Goal: Task Accomplishment & Management: Use online tool/utility

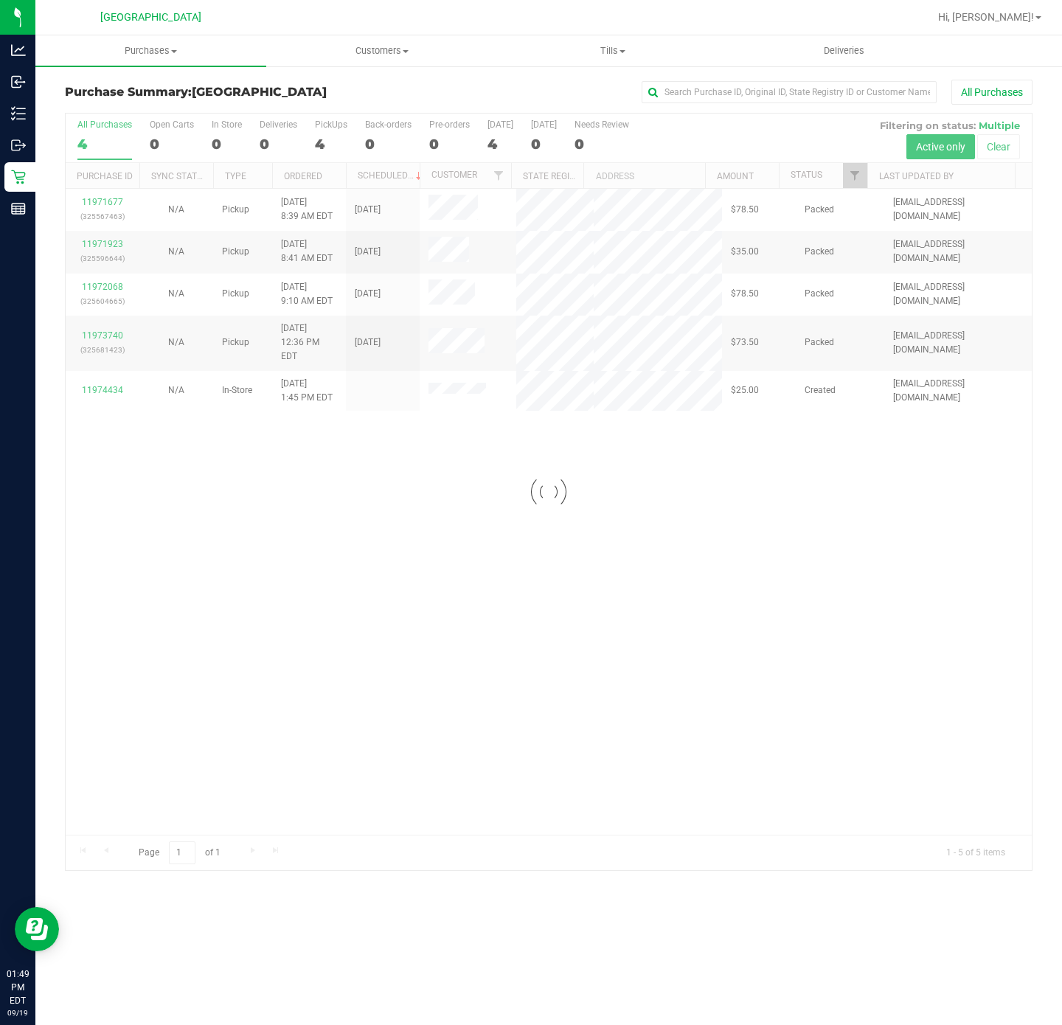
click at [164, 55] on uib-tab-heading "Purchases Summary of purchases Fulfillment All purchases" at bounding box center [150, 50] width 231 height 31
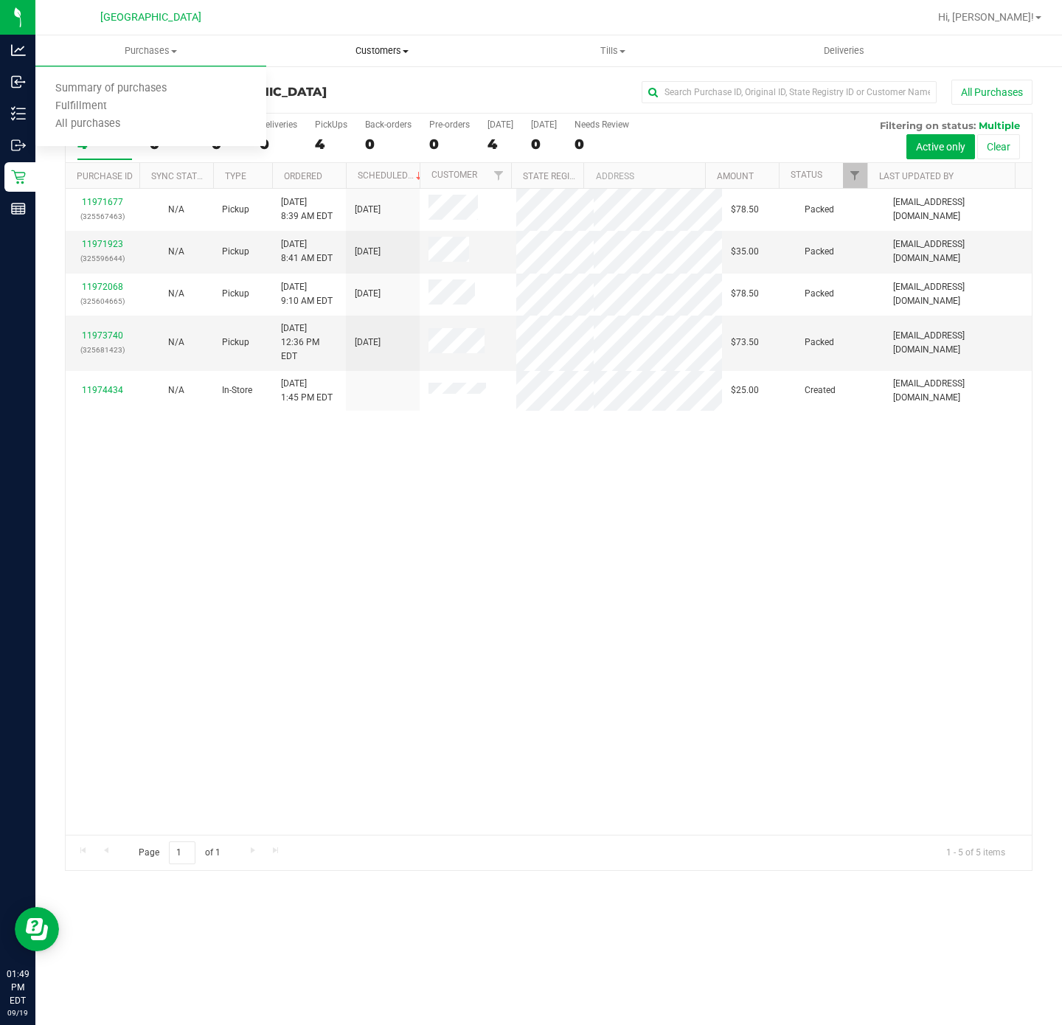
click at [398, 58] on uib-tab-heading "Customers All customers Add a new customer All physicians" at bounding box center [381, 50] width 229 height 29
click at [347, 83] on span "All customers" at bounding box center [319, 89] width 106 height 13
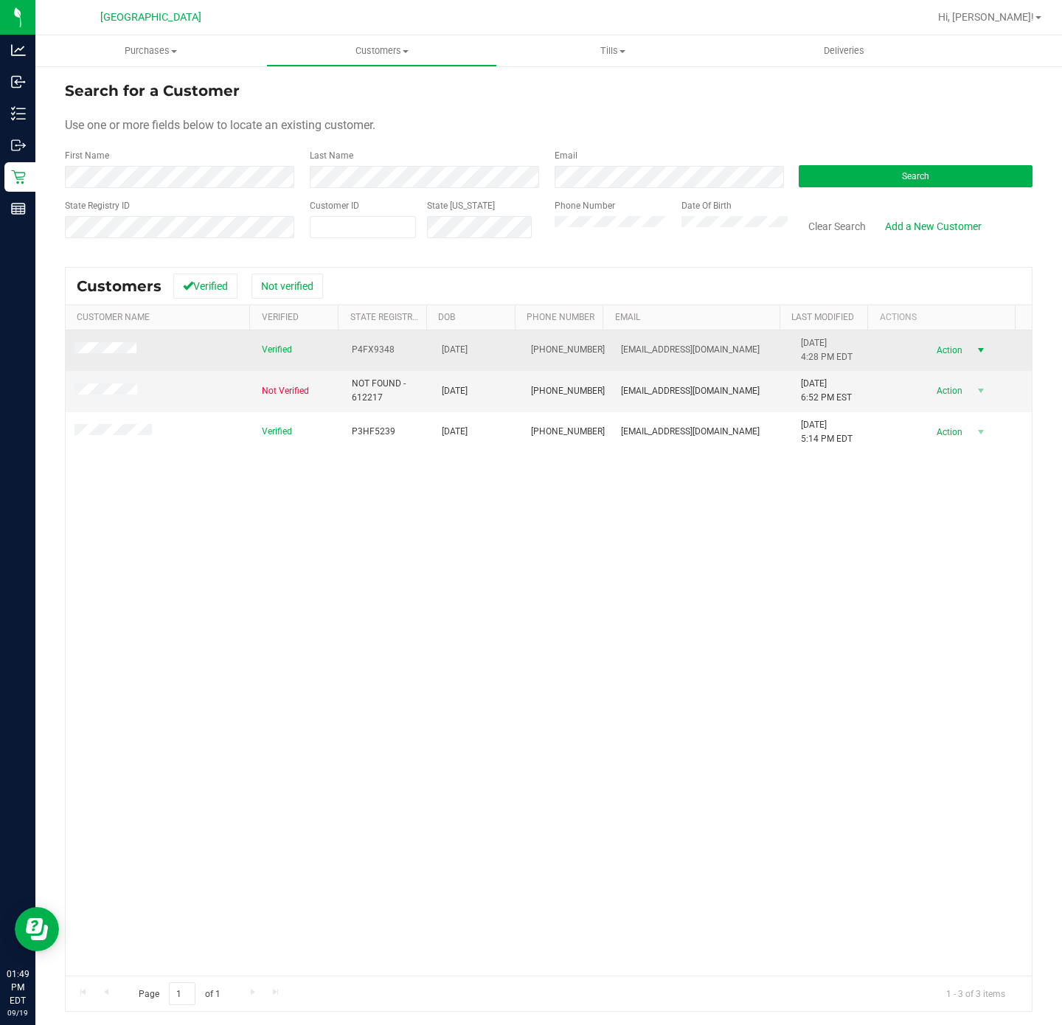
click at [971, 357] on span "select" at bounding box center [980, 350] width 18 height 21
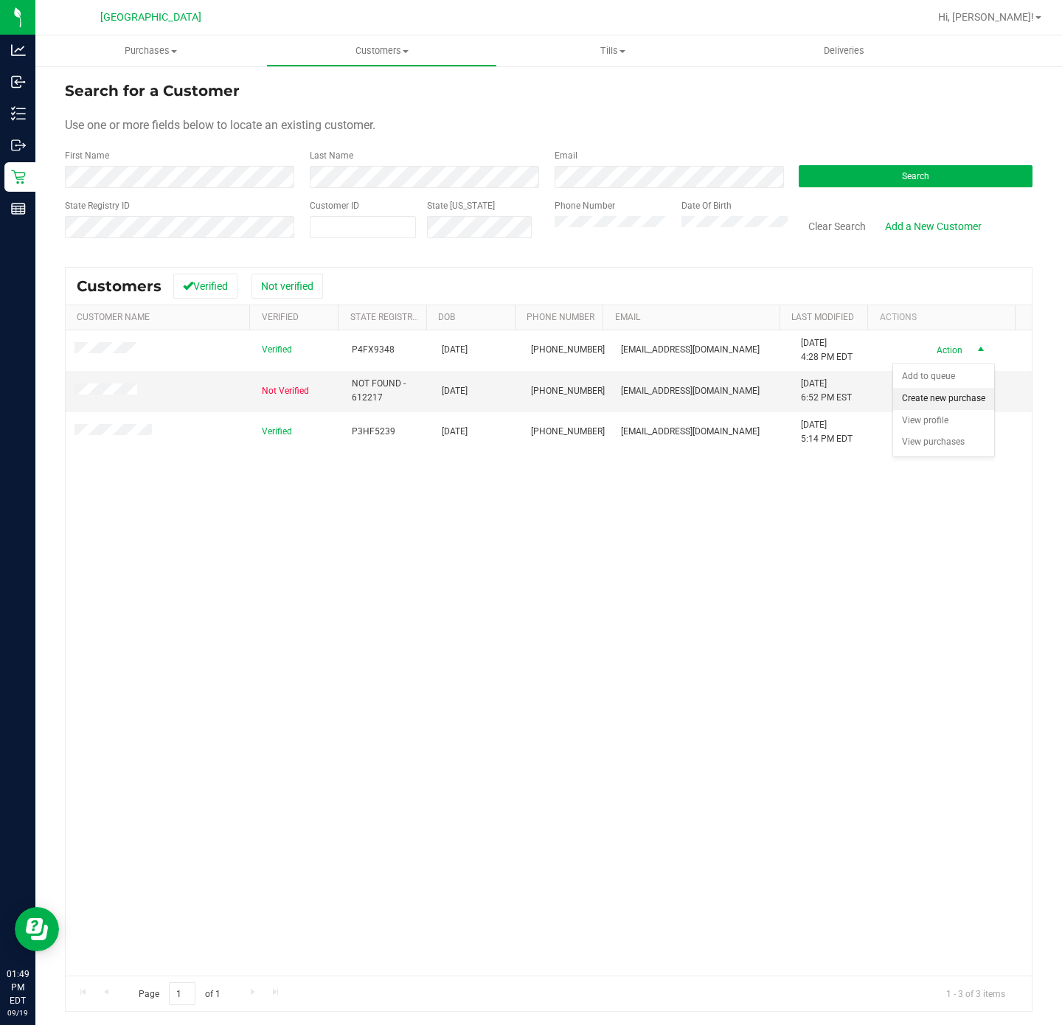
click at [945, 410] on li "Create new purchase" at bounding box center [943, 399] width 101 height 22
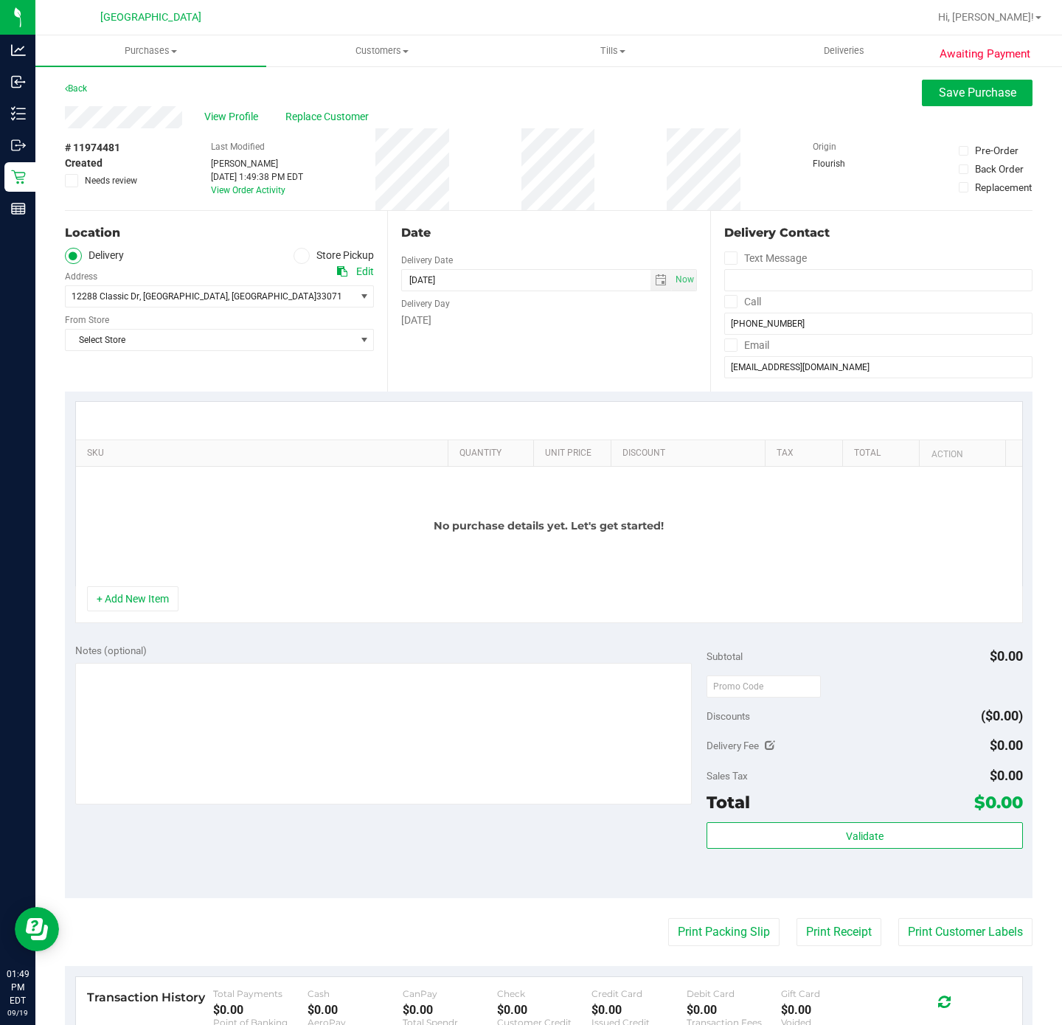
click at [295, 261] on span at bounding box center [301, 256] width 17 height 17
click at [0, 0] on input "Store Pickup" at bounding box center [0, 0] width 0 height 0
click at [122, 294] on span "Select Store" at bounding box center [210, 296] width 289 height 21
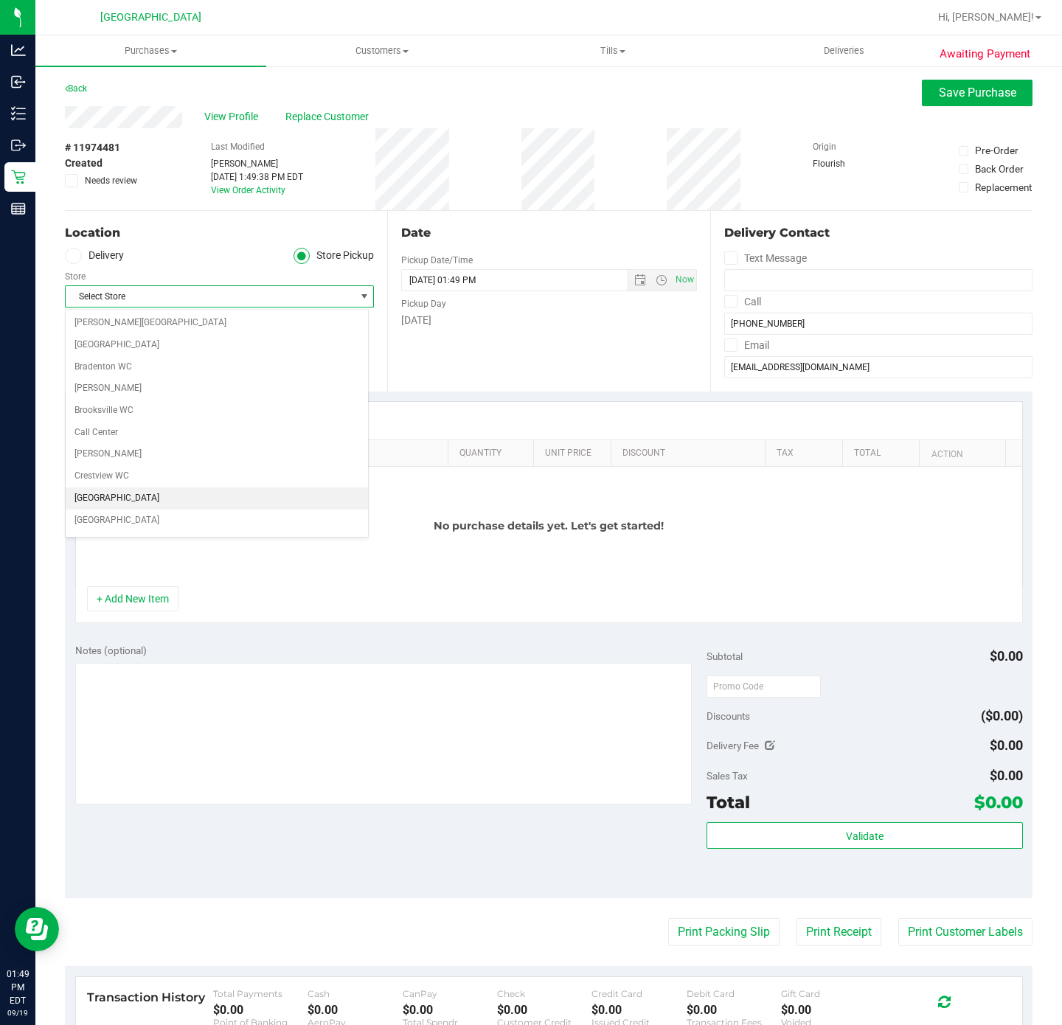
click at [135, 500] on li "[GEOGRAPHIC_DATA]" at bounding box center [217, 498] width 302 height 22
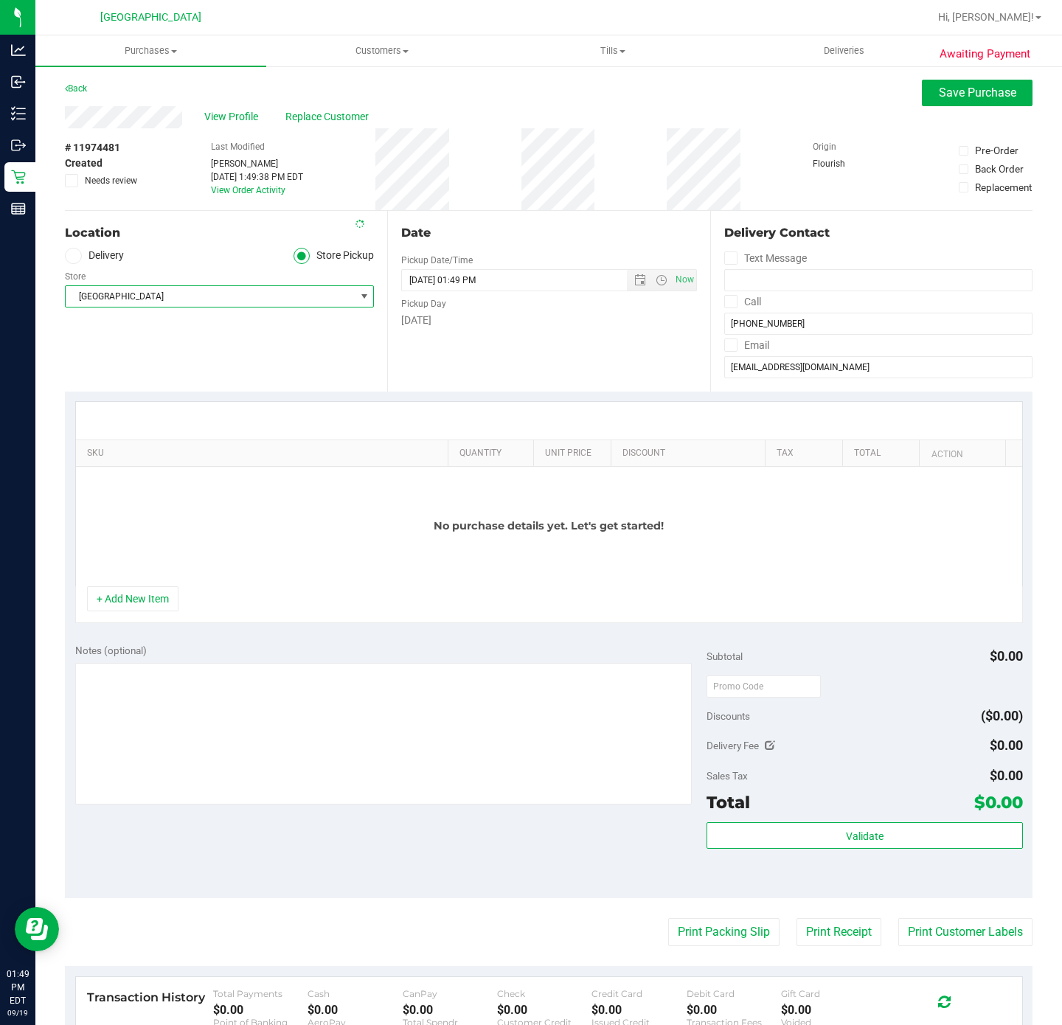
click at [274, 372] on div "Location Delivery Store Pickup Store [GEOGRAPHIC_DATA] WC Select Store [PERSON_…" at bounding box center [226, 301] width 322 height 181
click at [158, 605] on button "+ Add New Item" at bounding box center [132, 598] width 91 height 25
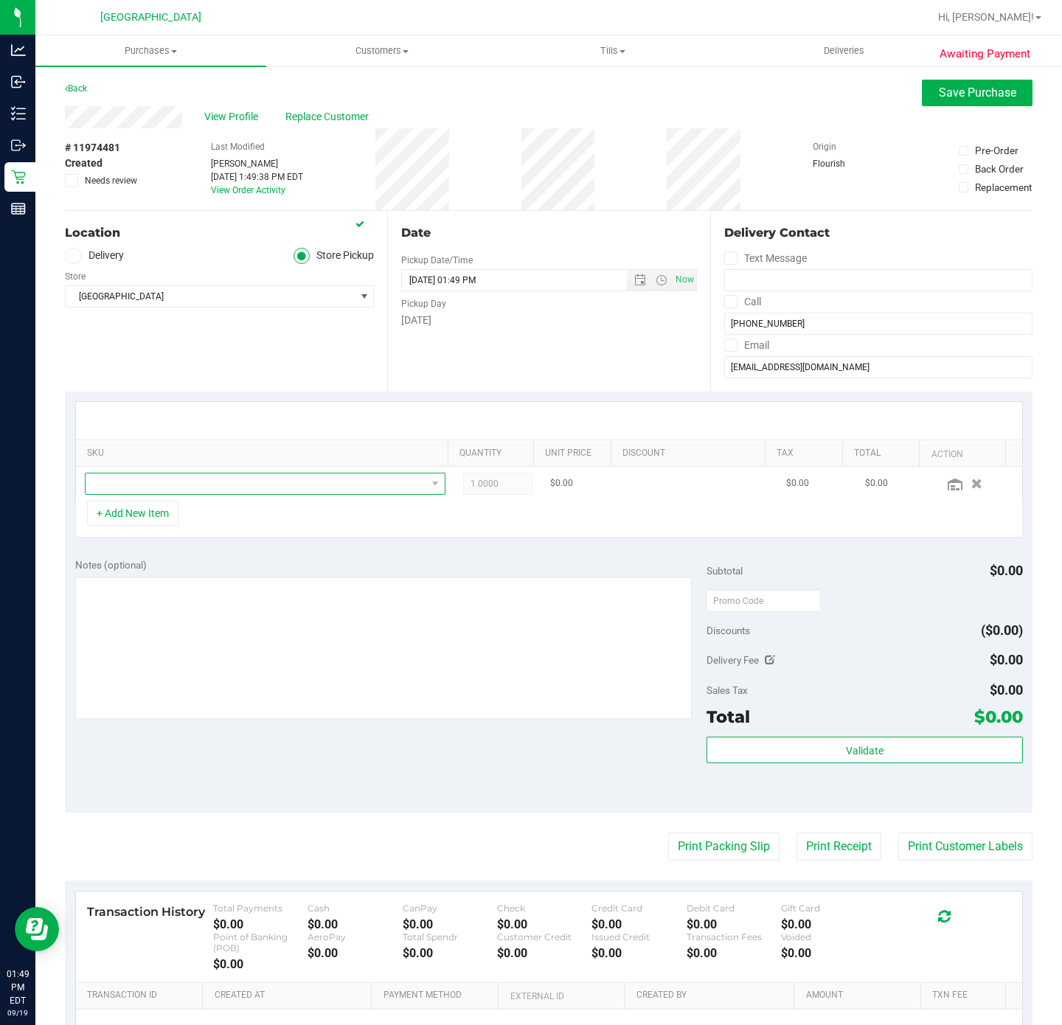
click at [210, 478] on span "NO DATA FOUND" at bounding box center [256, 483] width 341 height 21
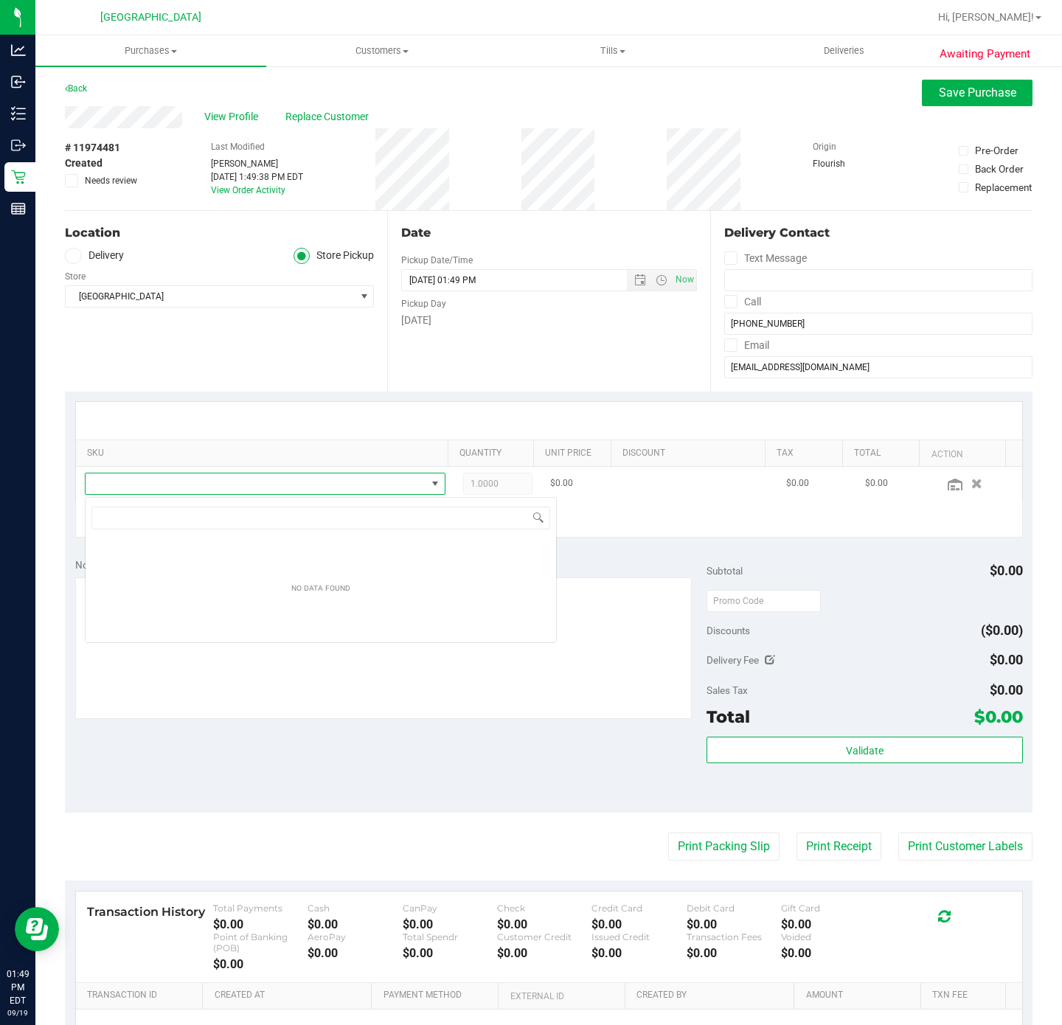
scroll to position [22, 347]
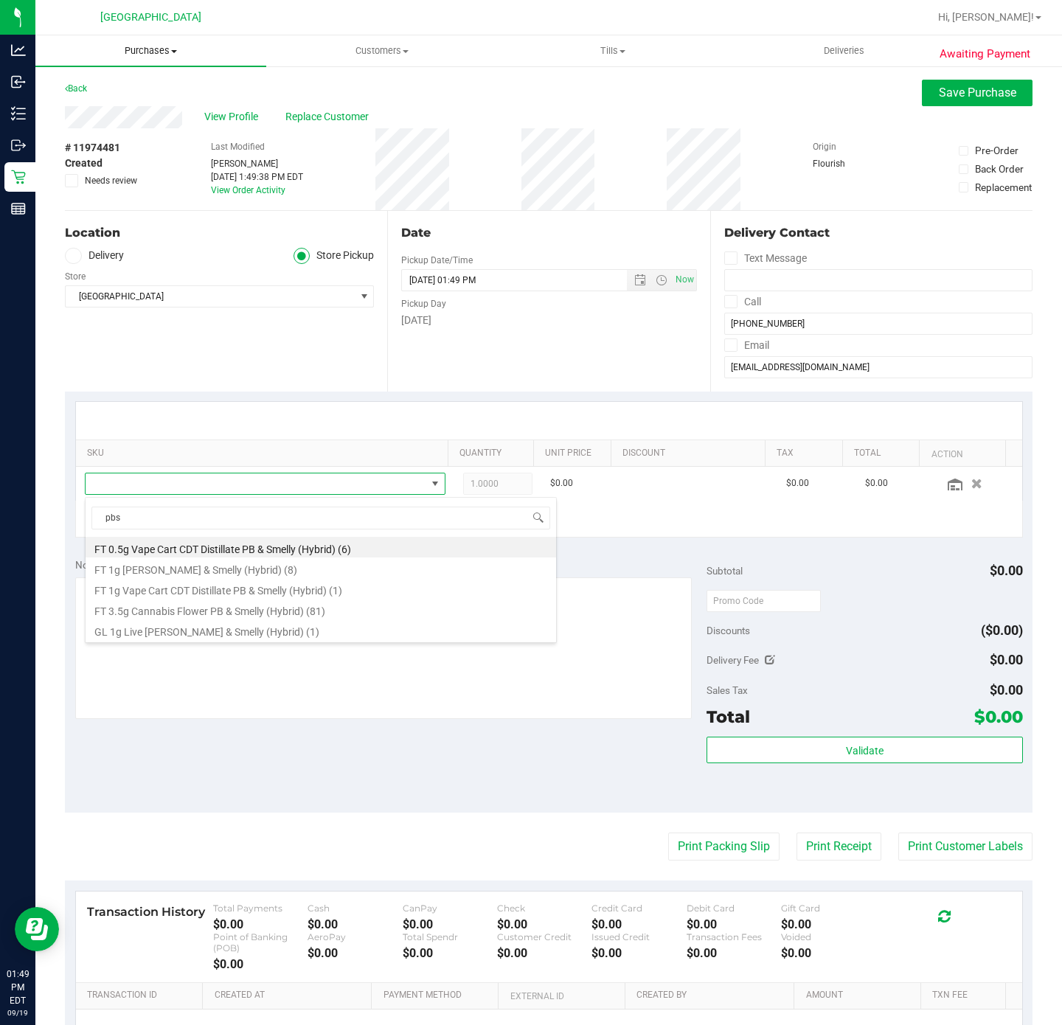
type input "pbs"
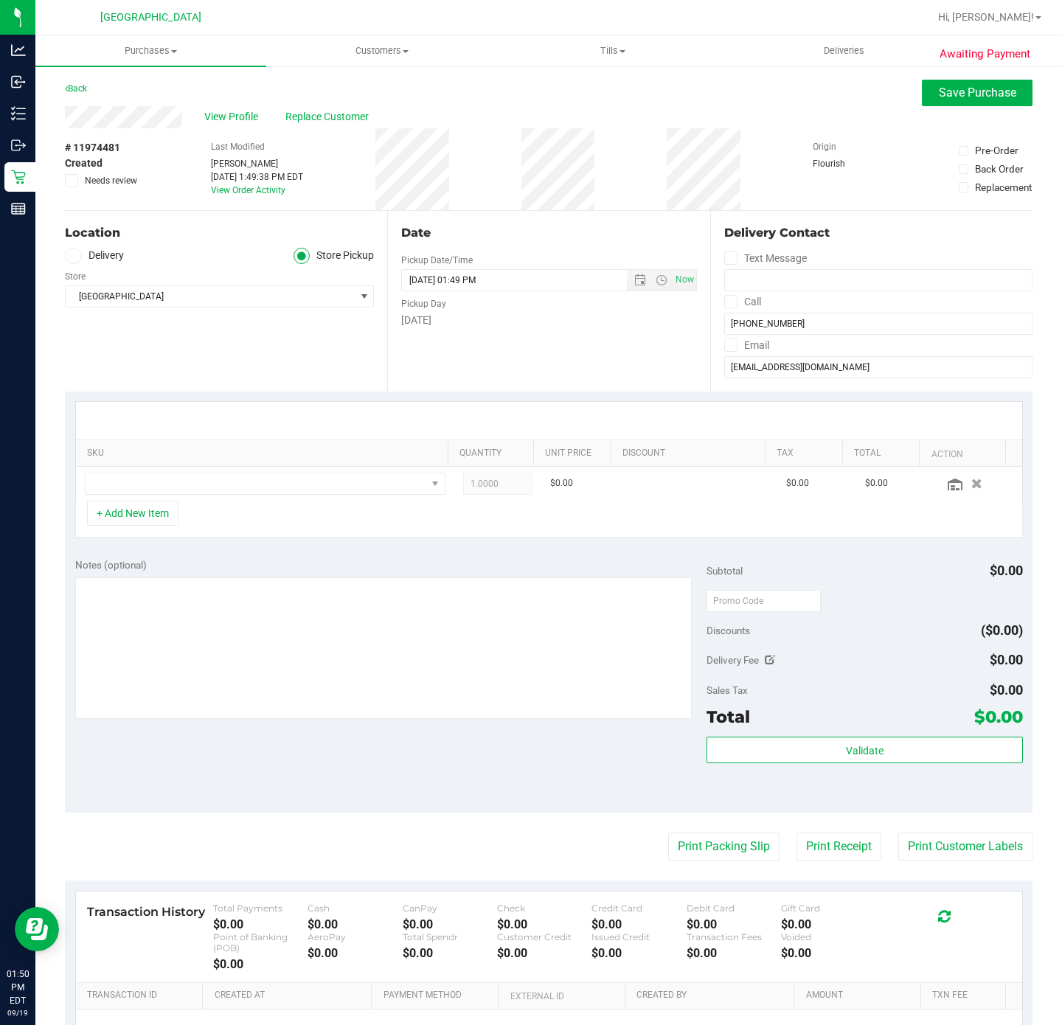
click at [233, 419] on div at bounding box center [549, 421] width 946 height 38
click at [228, 494] on span "NO DATA FOUND" at bounding box center [256, 483] width 341 height 21
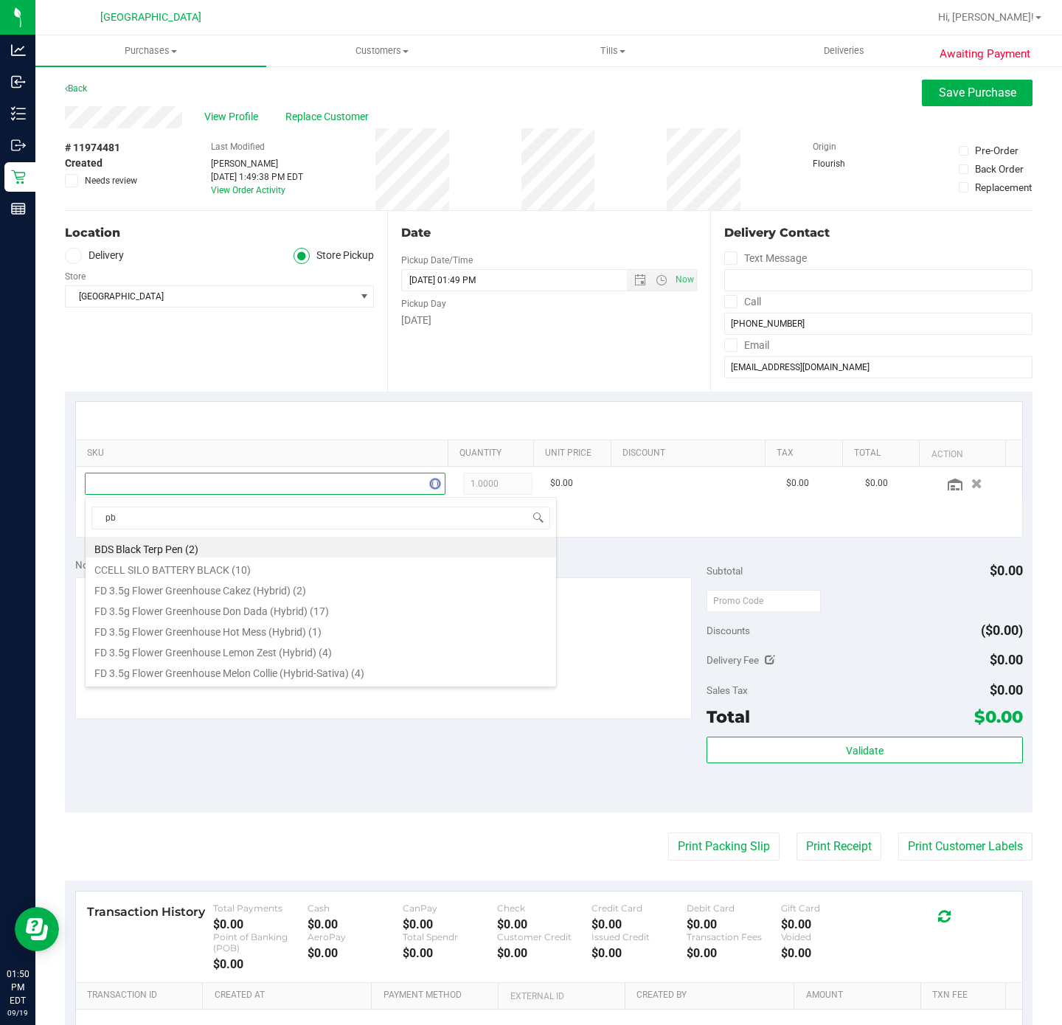
type input "pbs"
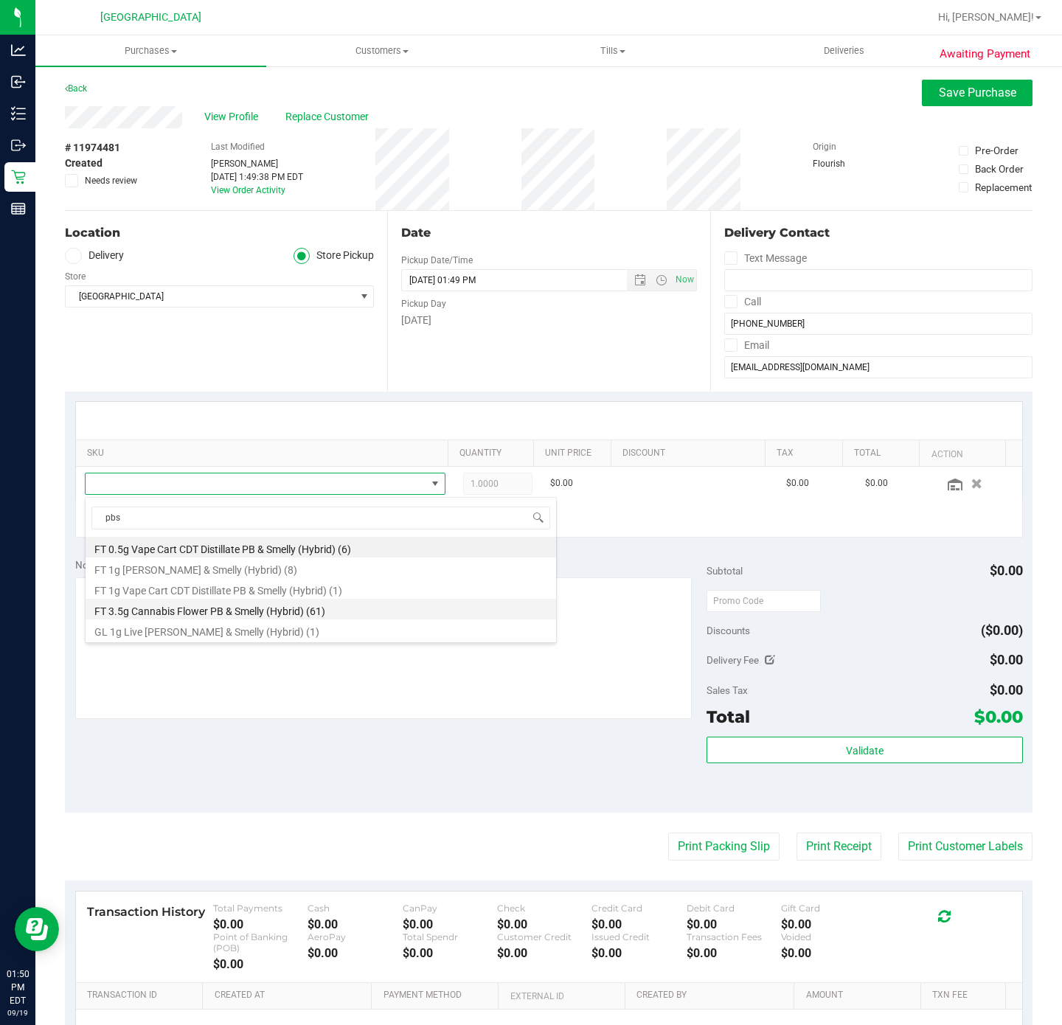
click at [255, 611] on li "FT 3.5g Cannabis Flower PB & Smelly (Hybrid) (61)" at bounding box center [321, 609] width 470 height 21
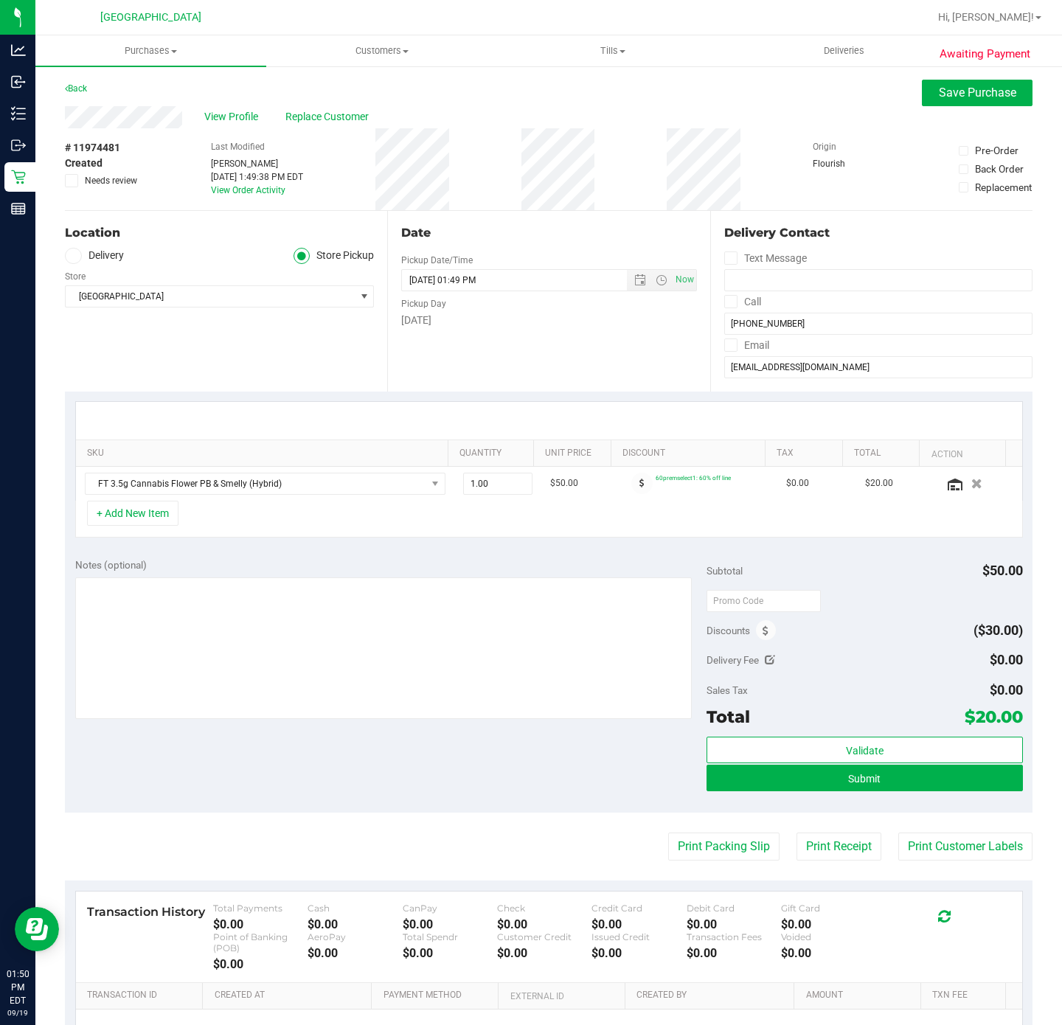
click at [423, 545] on div "SKU Quantity Unit Price Discount Tax Total Action FT 3.5g Cannabis Flower PB & …" at bounding box center [548, 469] width 967 height 156
click at [910, 781] on button "Submit" at bounding box center [864, 778] width 316 height 27
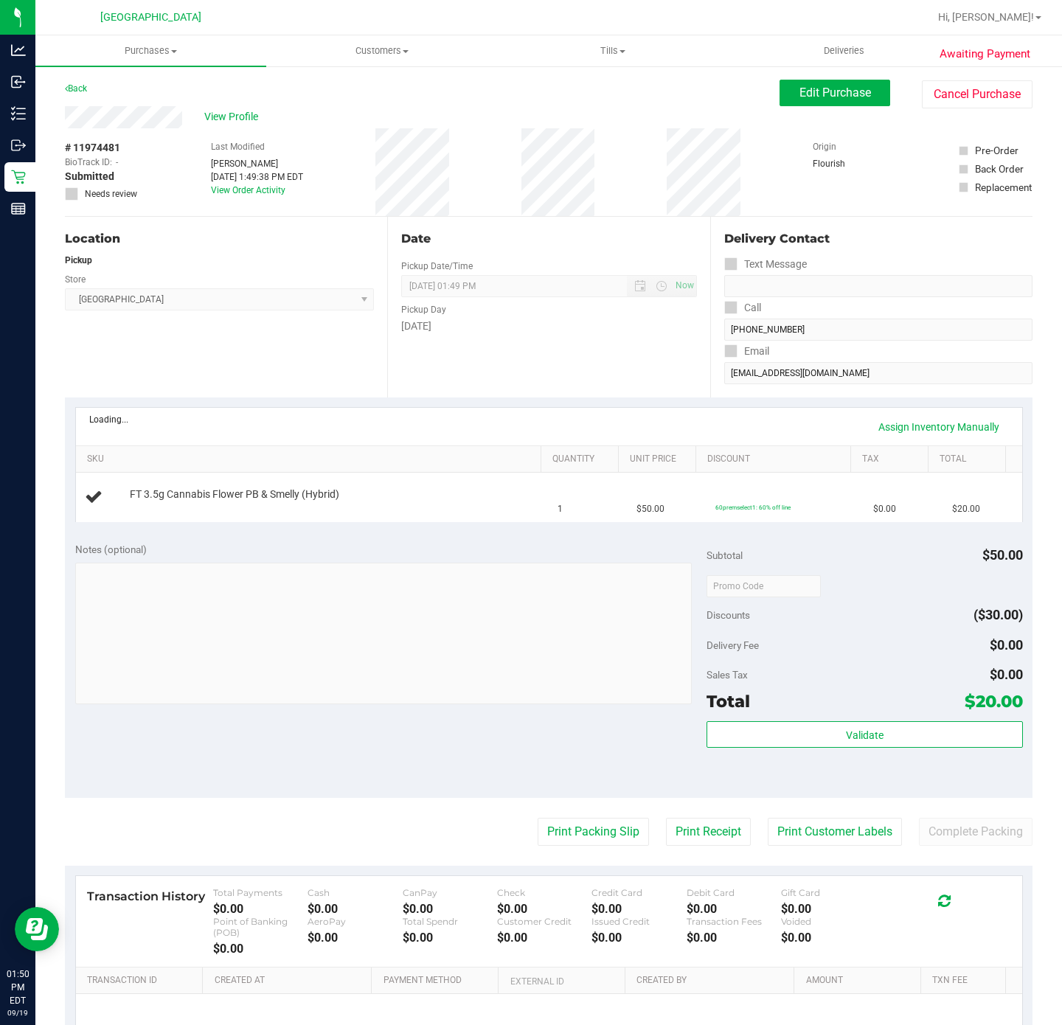
click at [237, 350] on div "Location Pickup Store [GEOGRAPHIC_DATA] WC Select Store [PERSON_NAME][GEOGRAPHI…" at bounding box center [226, 307] width 322 height 181
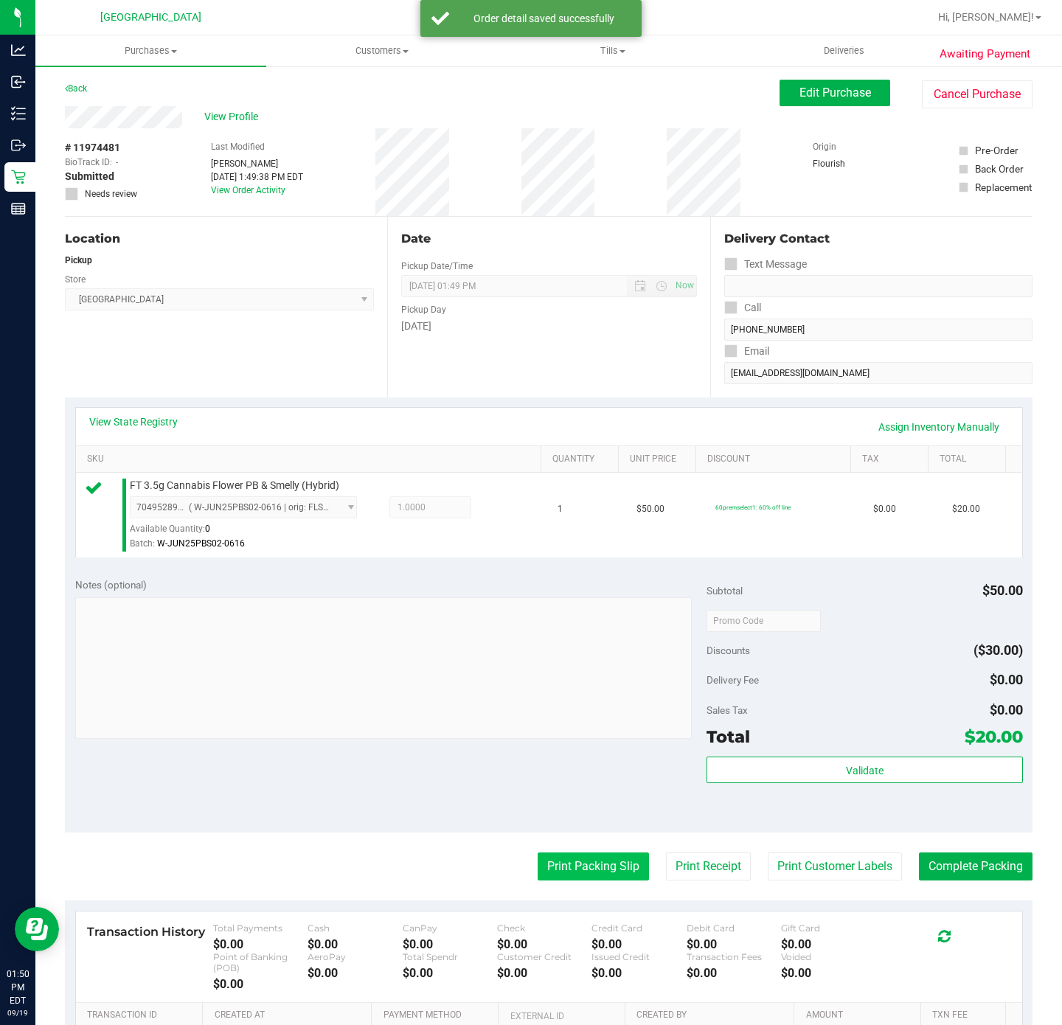
click at [599, 867] on button "Print Packing Slip" at bounding box center [592, 866] width 111 height 28
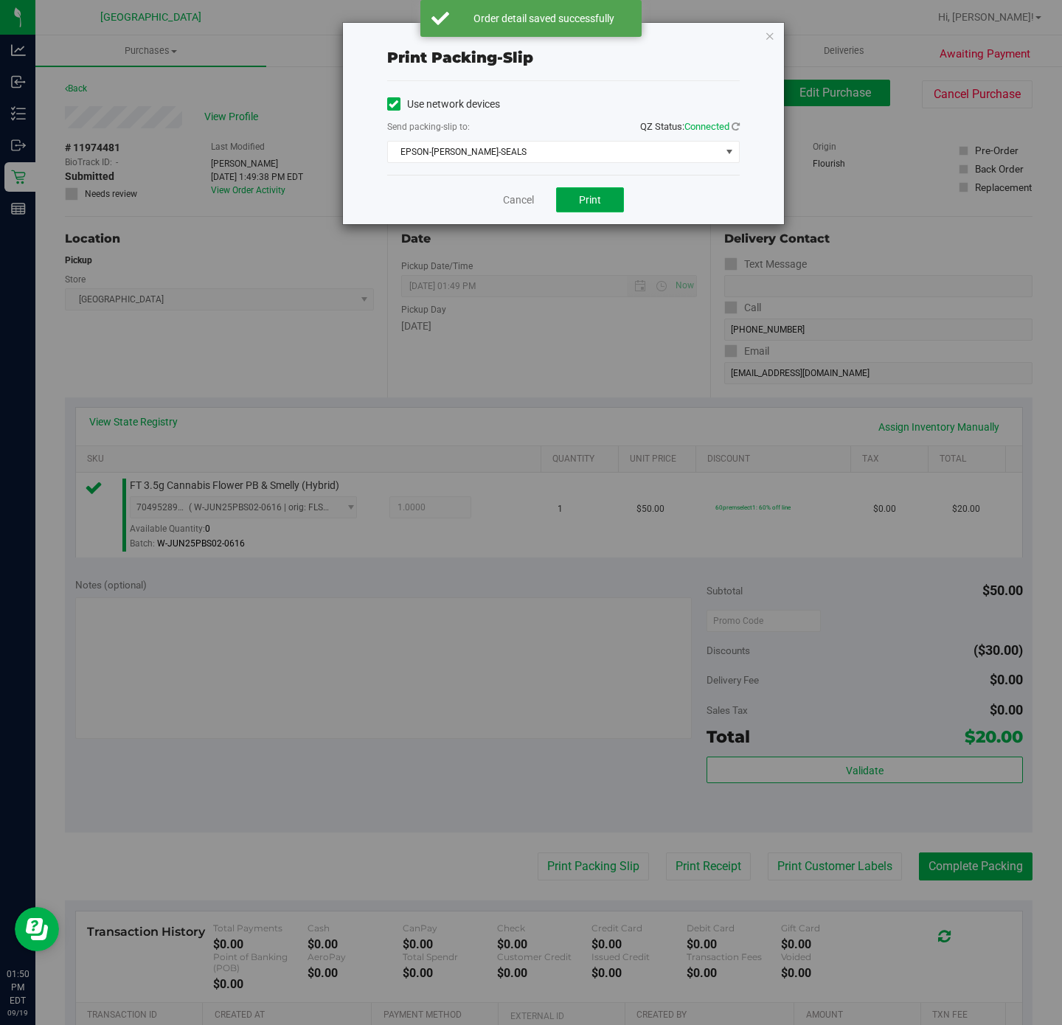
click at [582, 195] on span "Print" at bounding box center [590, 200] width 22 height 12
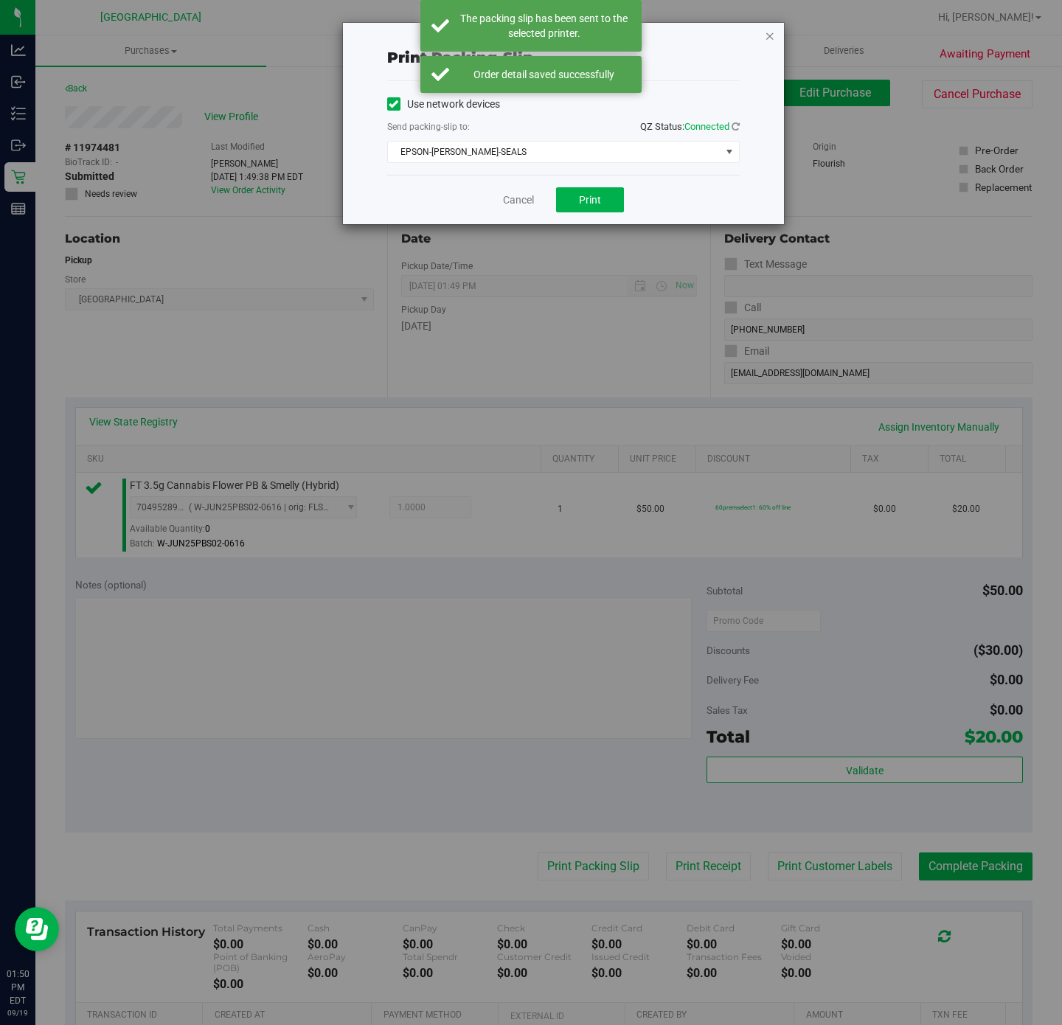
click at [770, 38] on icon "button" at bounding box center [770, 36] width 10 height 18
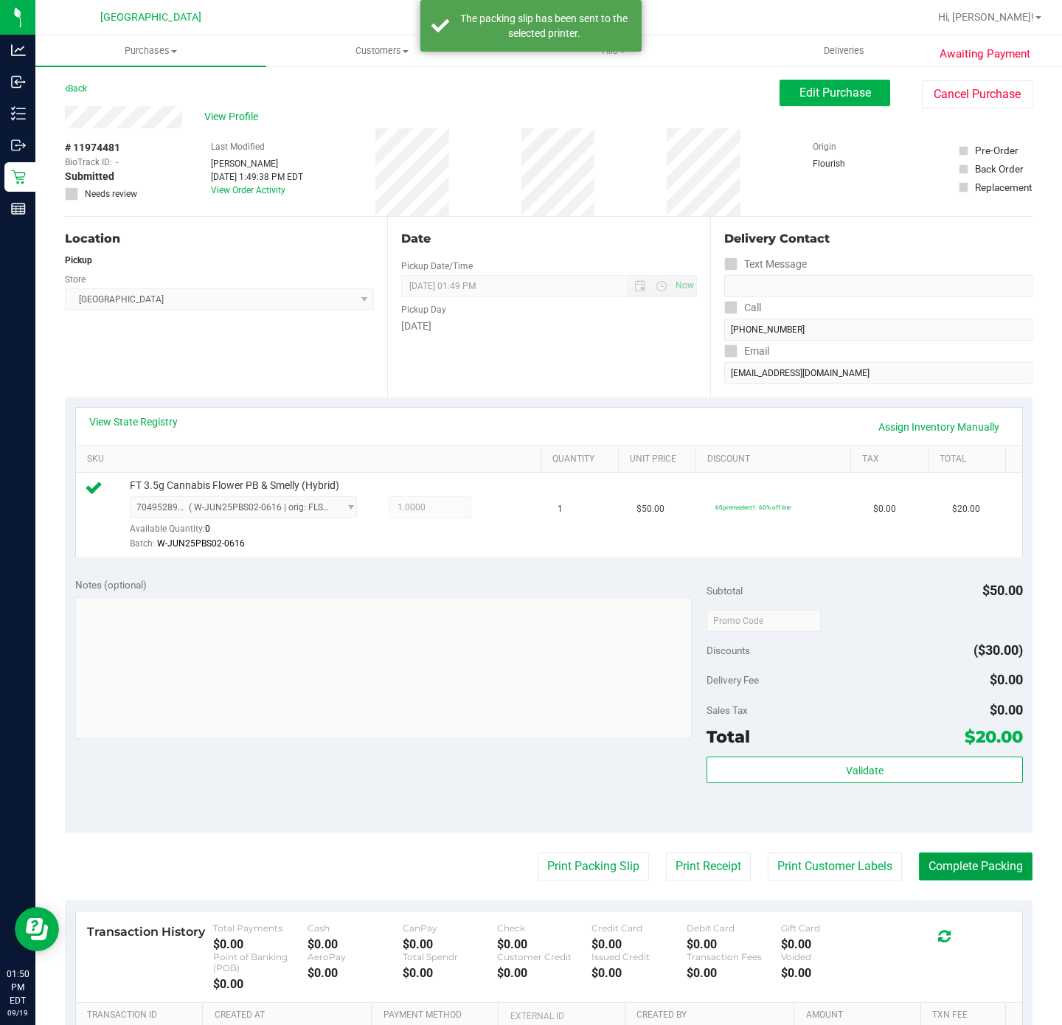
click at [943, 868] on button "Complete Packing" at bounding box center [976, 866] width 114 height 28
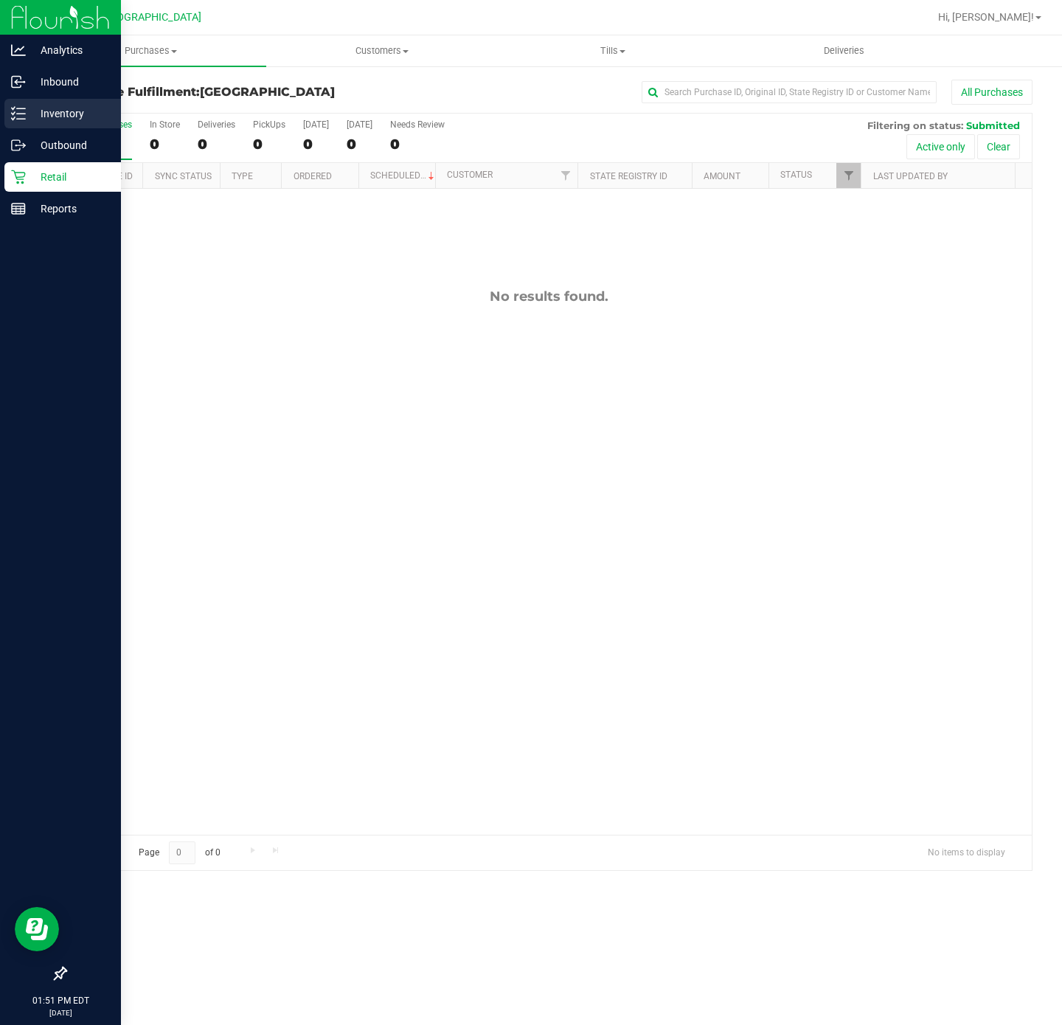
click at [40, 100] on div "Inventory" at bounding box center [62, 113] width 116 height 29
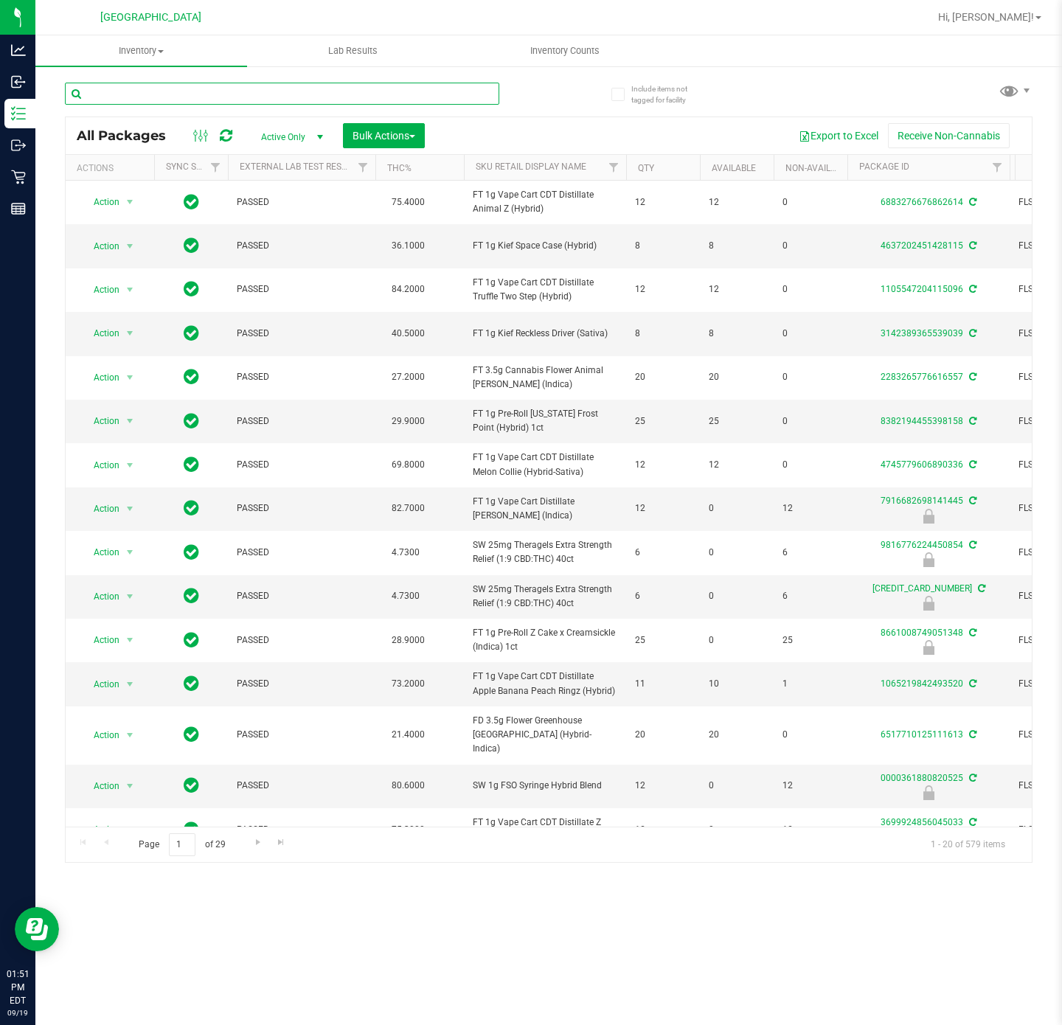
click at [179, 95] on input "text" at bounding box center [282, 94] width 434 height 22
type input "3050"
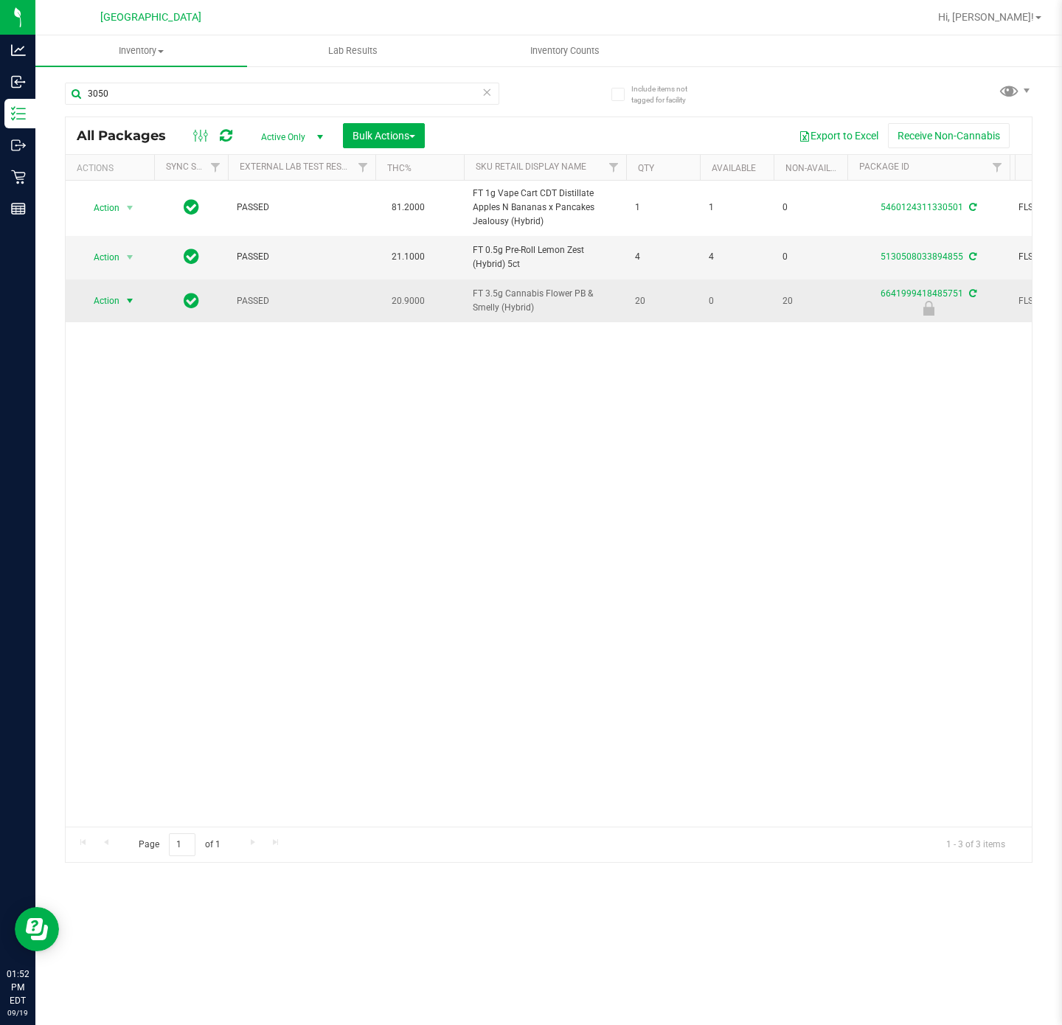
click at [111, 303] on span "Action" at bounding box center [100, 300] width 40 height 21
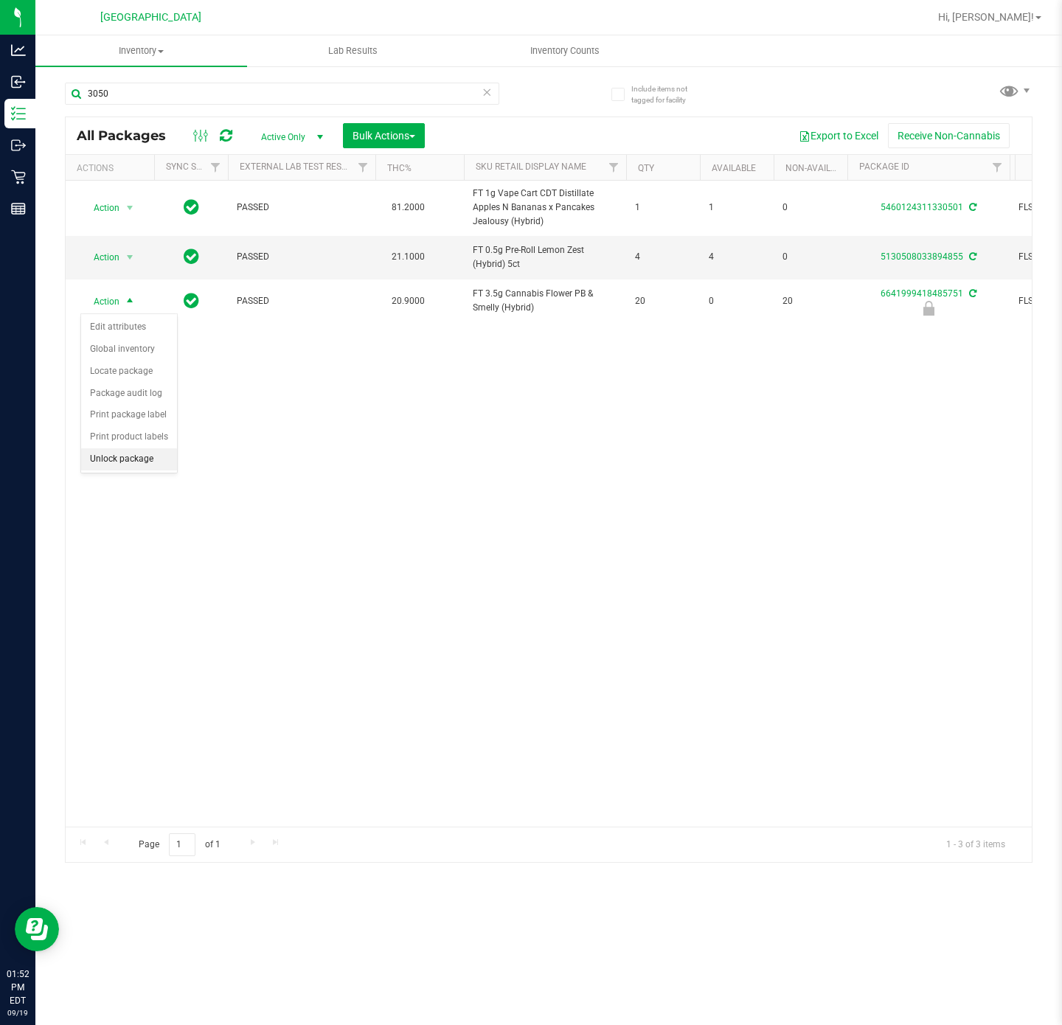
click at [122, 467] on li "Unlock package" at bounding box center [129, 459] width 96 height 22
click at [576, 463] on div "Action Action Adjust qty Create package Edit attributes Global inventory Locate…" at bounding box center [549, 504] width 966 height 646
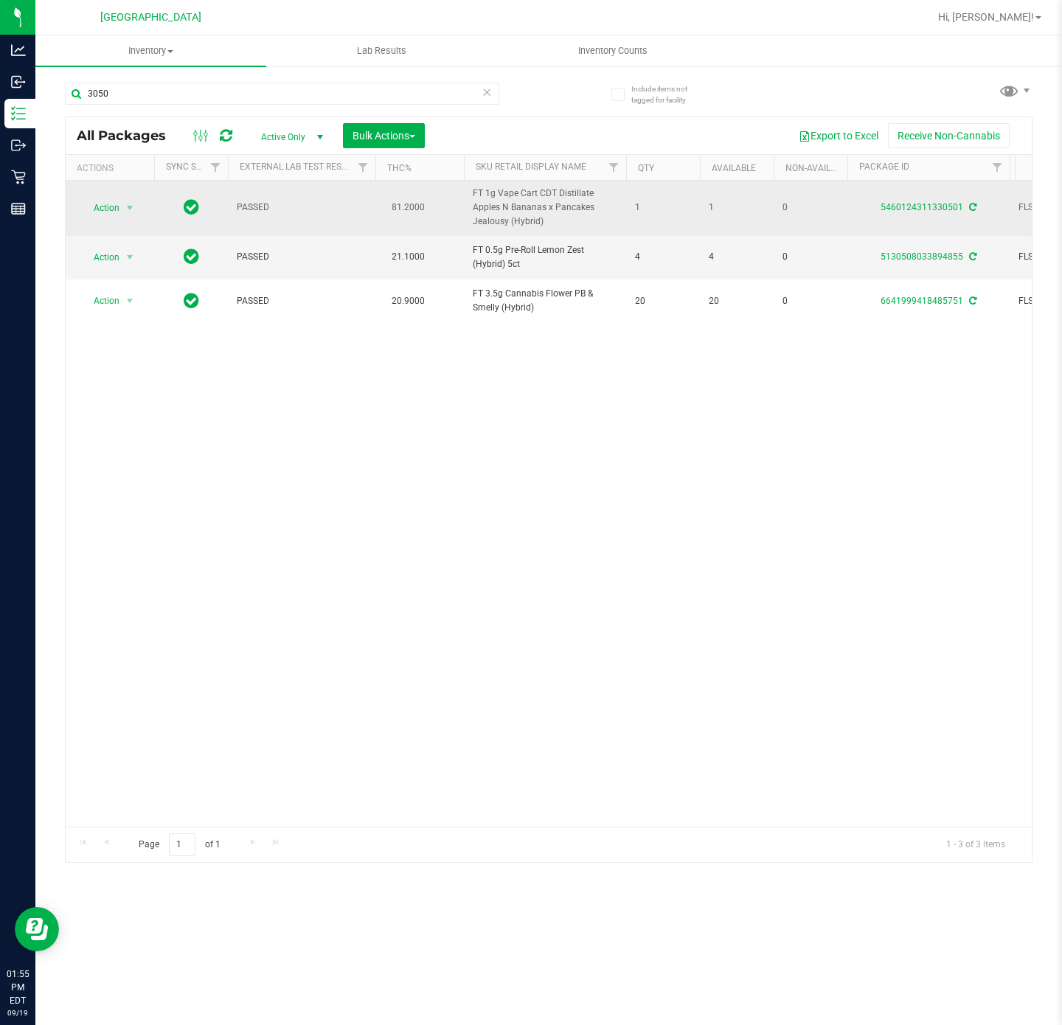
drag, startPoint x: 355, startPoint y: 649, endPoint x: 202, endPoint y: 181, distance: 491.7
click at [355, 641] on div "Action Action Adjust qty Create package Edit attributes Global inventory Locate…" at bounding box center [549, 504] width 966 height 646
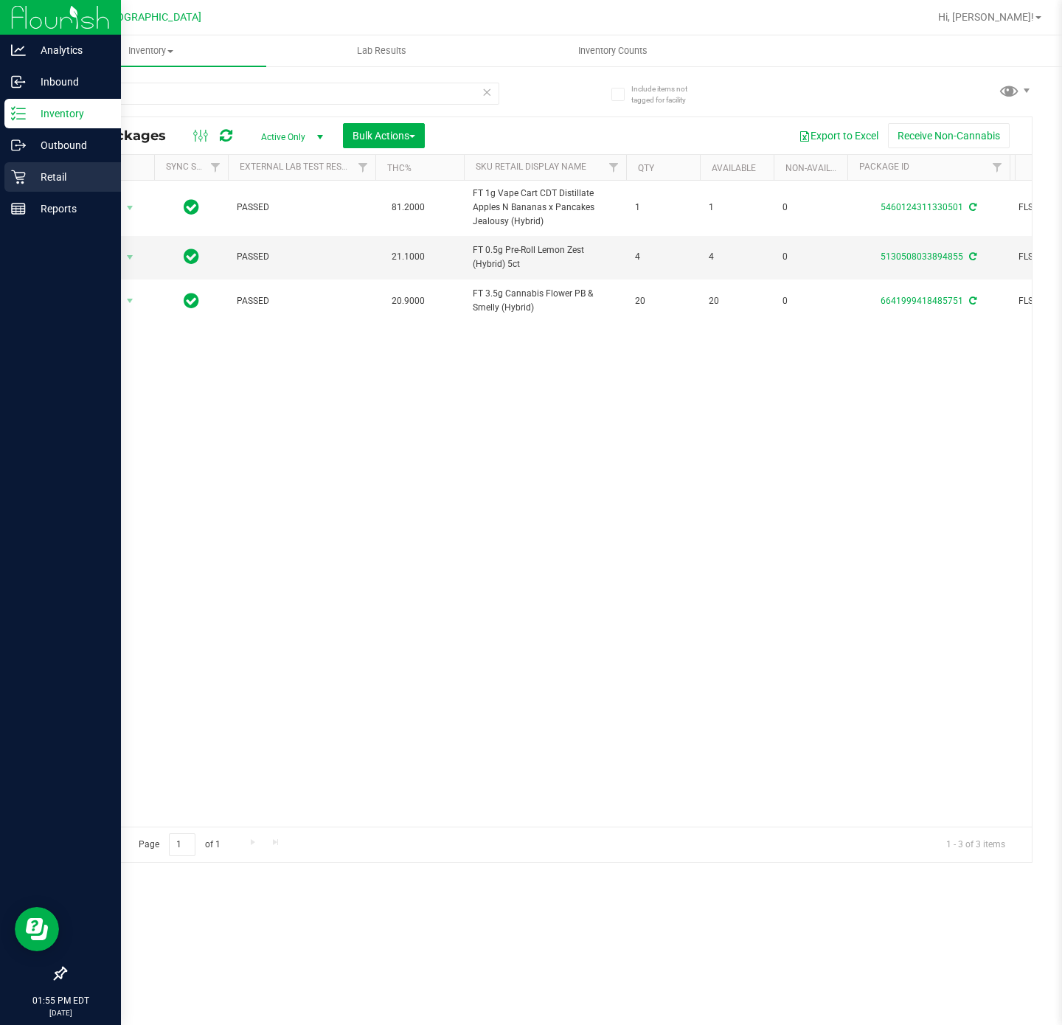
click at [18, 182] on icon at bounding box center [18, 177] width 14 height 14
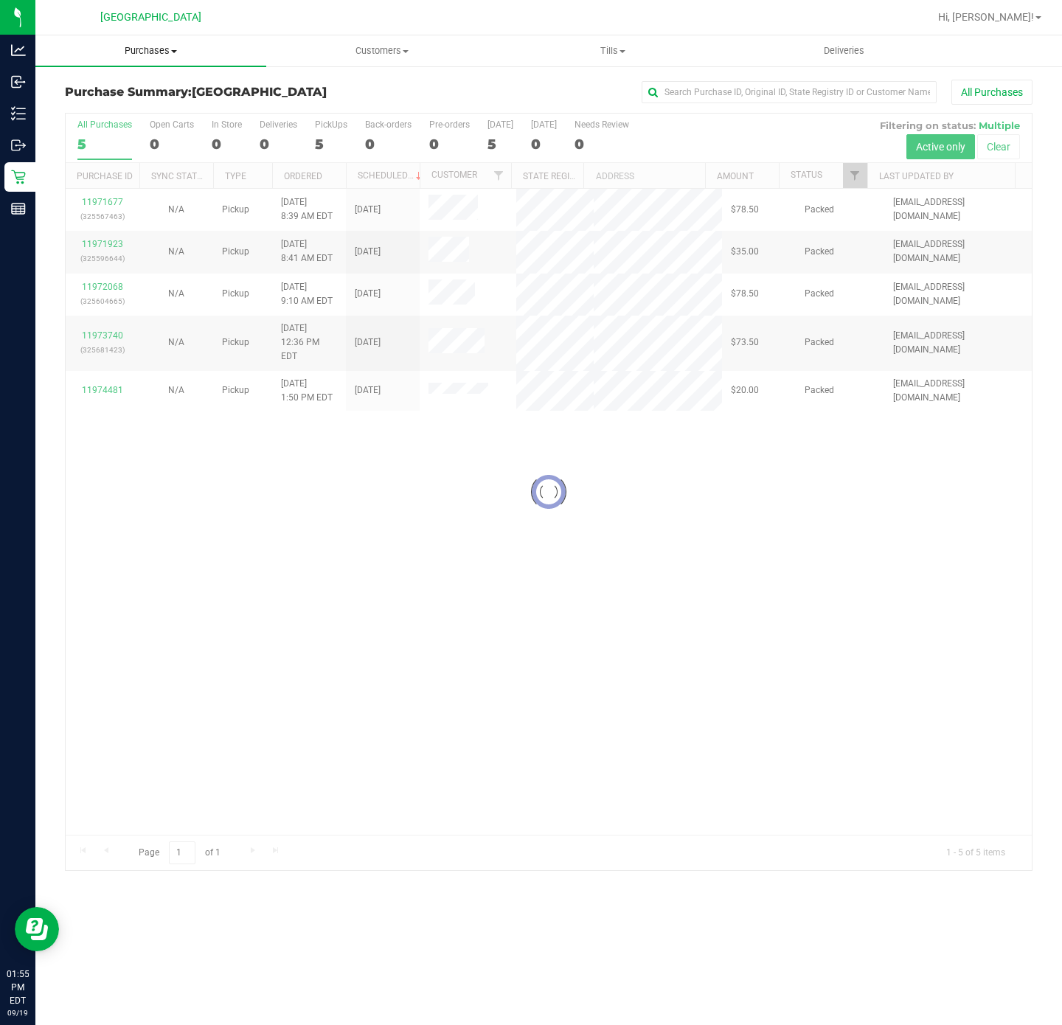
click at [169, 60] on uib-tab-heading "Purchases Summary of purchases Fulfillment All purchases" at bounding box center [150, 50] width 231 height 31
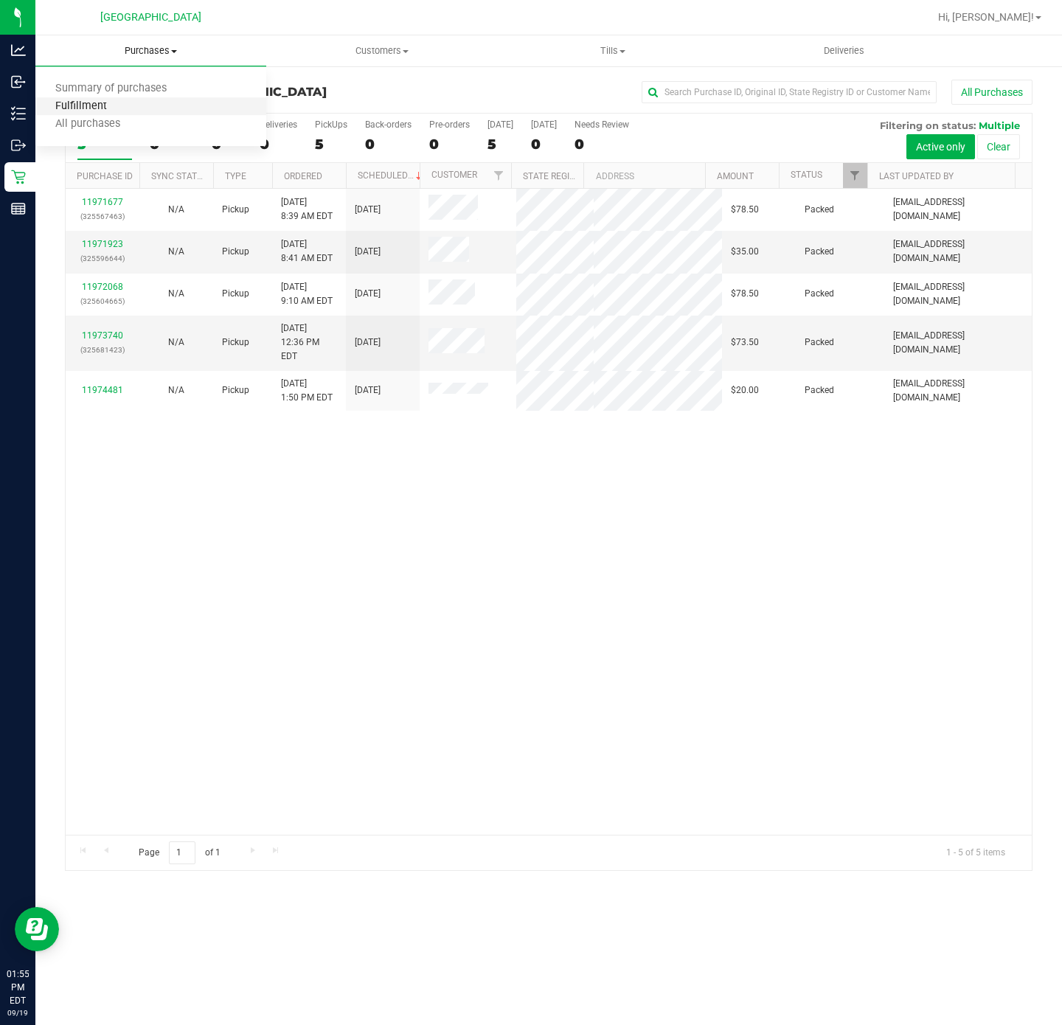
click at [122, 106] on span "Fulfillment" at bounding box center [80, 106] width 91 height 13
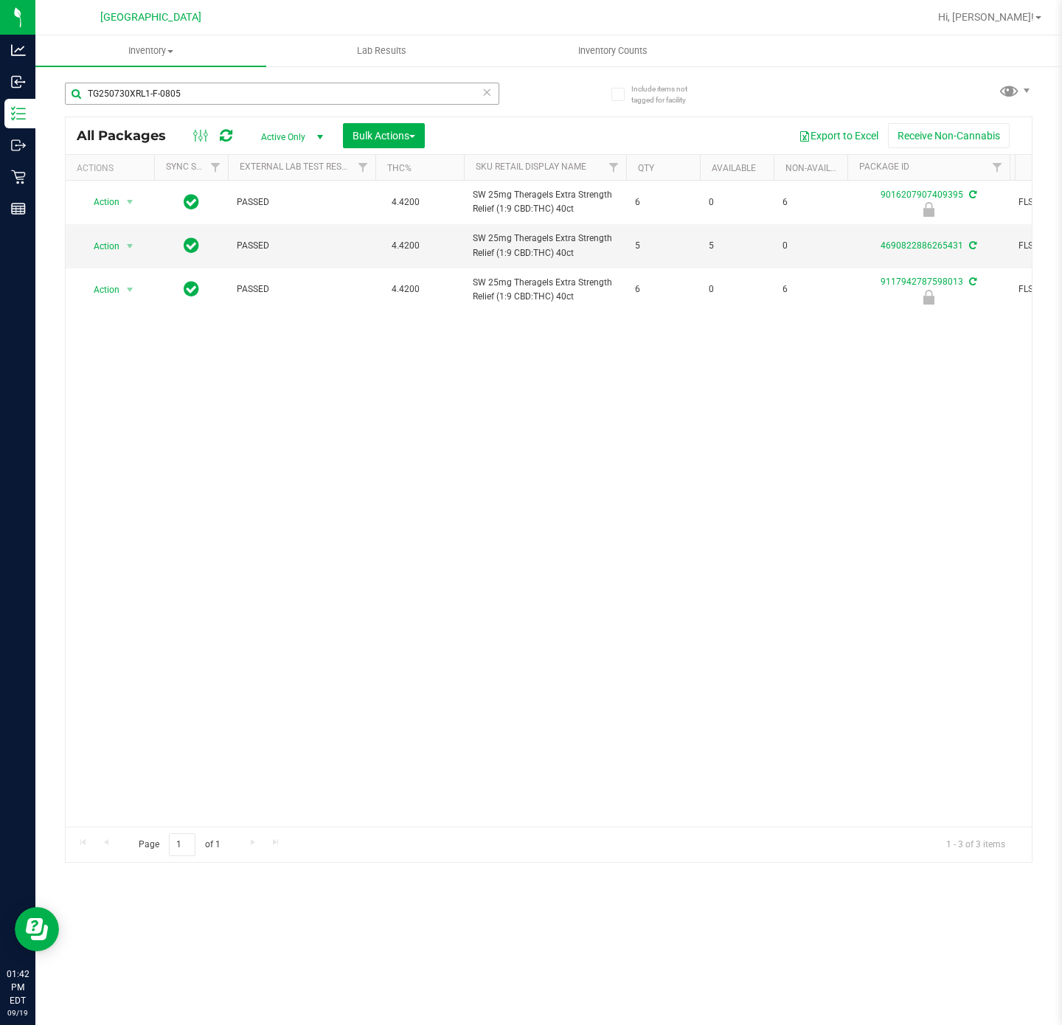
scroll to position [0, 201]
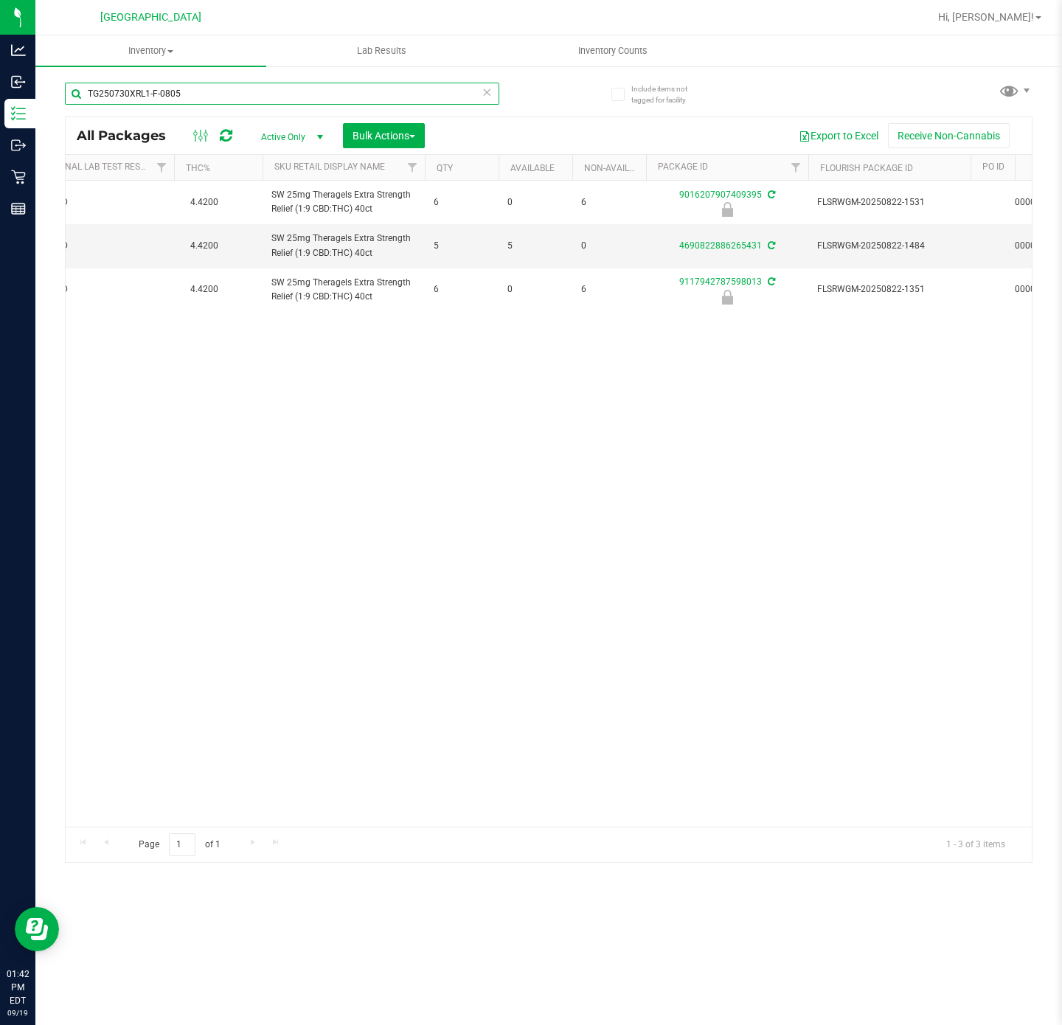
click at [251, 86] on input "TG250730XRL1-F-0805" at bounding box center [282, 94] width 434 height 22
click at [248, 85] on input "TG250730XRL1-F-0805" at bounding box center [282, 94] width 434 height 22
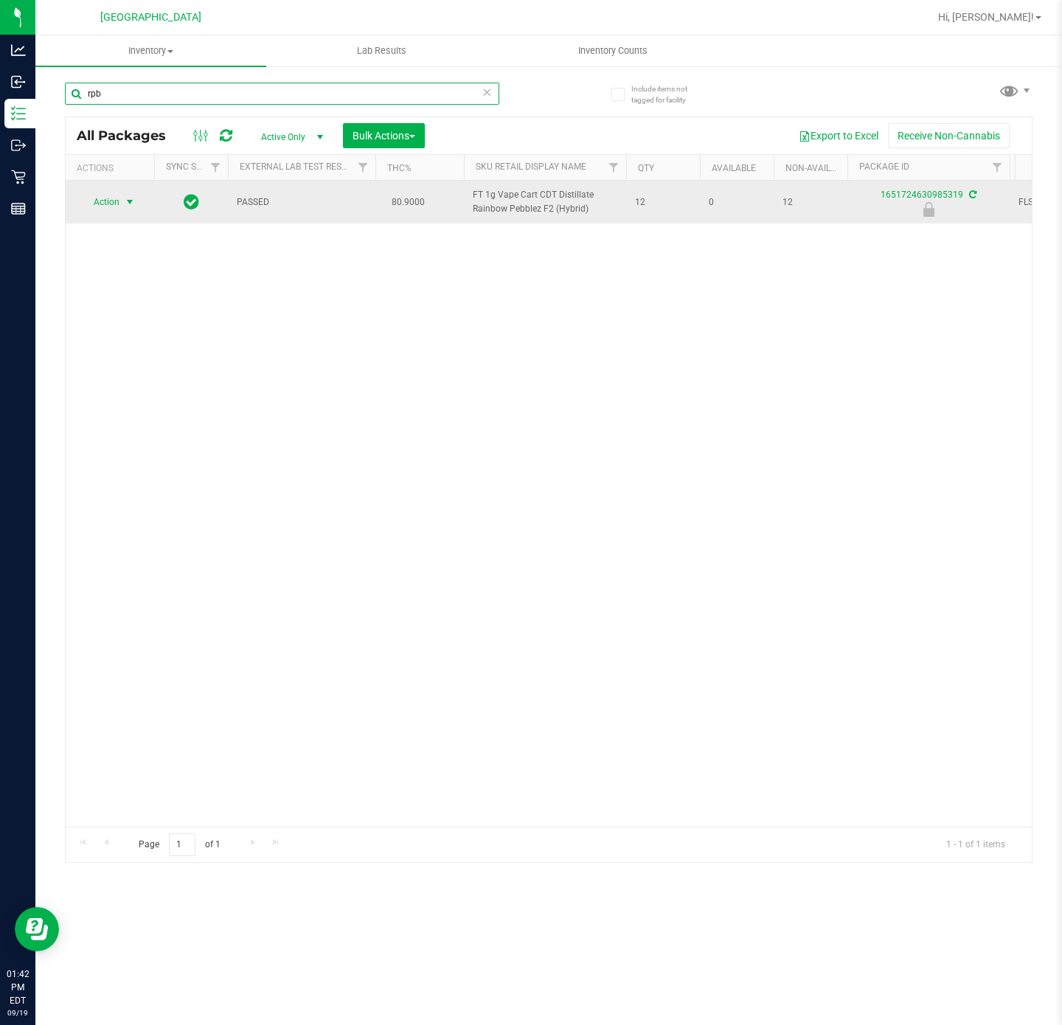
type input "rpb"
click at [118, 212] on span "Action" at bounding box center [100, 202] width 40 height 21
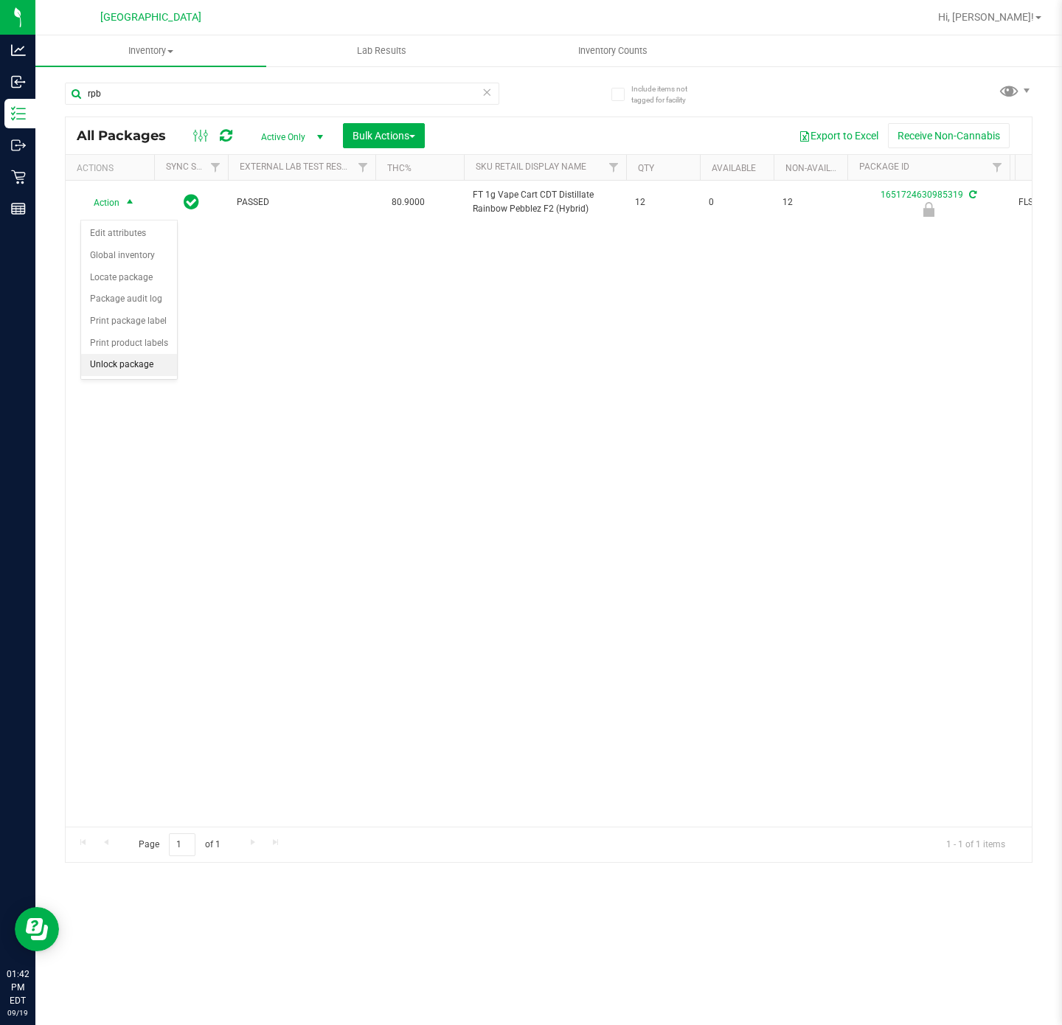
click at [119, 370] on li "Unlock package" at bounding box center [129, 365] width 96 height 22
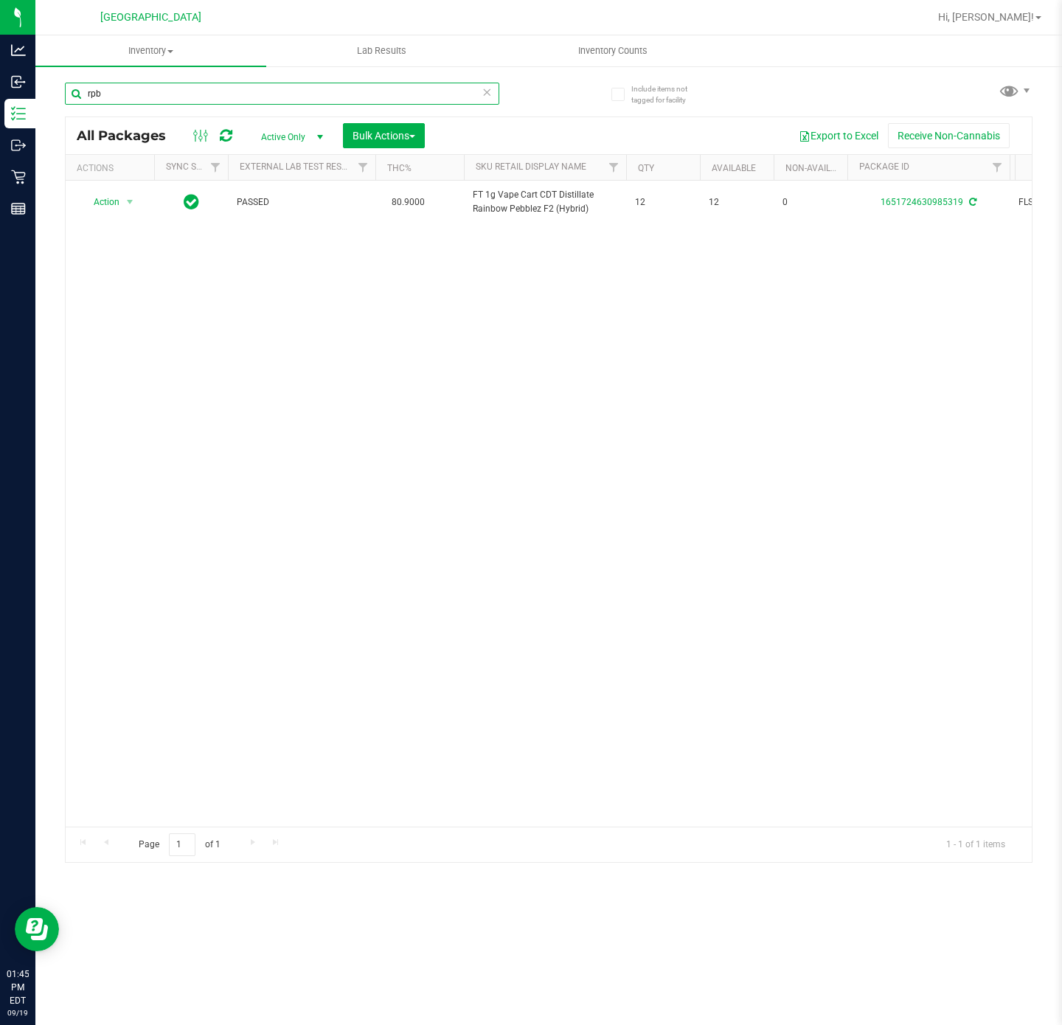
drag, startPoint x: 184, startPoint y: 104, endPoint x: -11, endPoint y: 95, distance: 195.6
click at [0, 95] on html "Analytics Inbound Inventory Outbound Retail Reports 01:45 PM EDT 09/19/2025 09/…" at bounding box center [531, 512] width 1062 height 1025
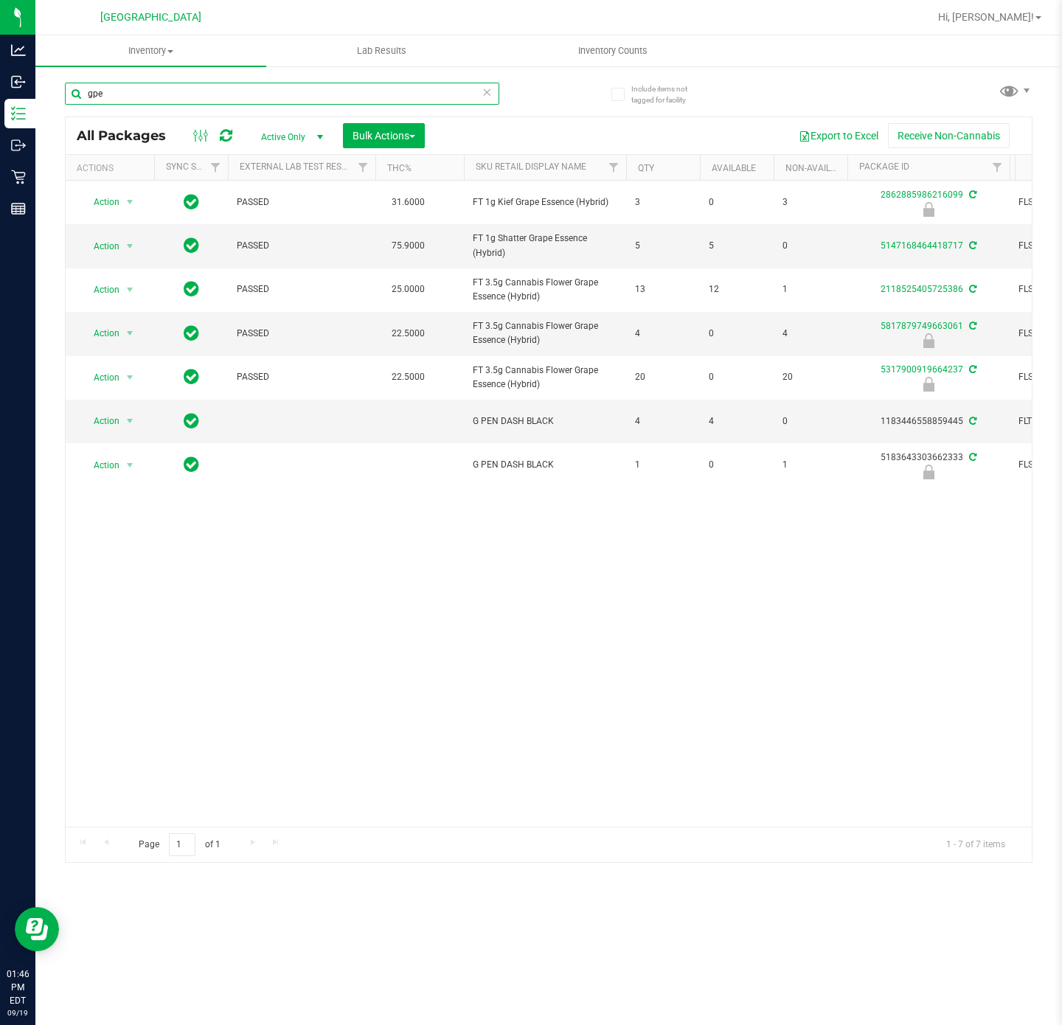
click at [122, 98] on input "gpe" at bounding box center [282, 94] width 434 height 22
click at [124, 100] on input "gpe" at bounding box center [282, 94] width 434 height 22
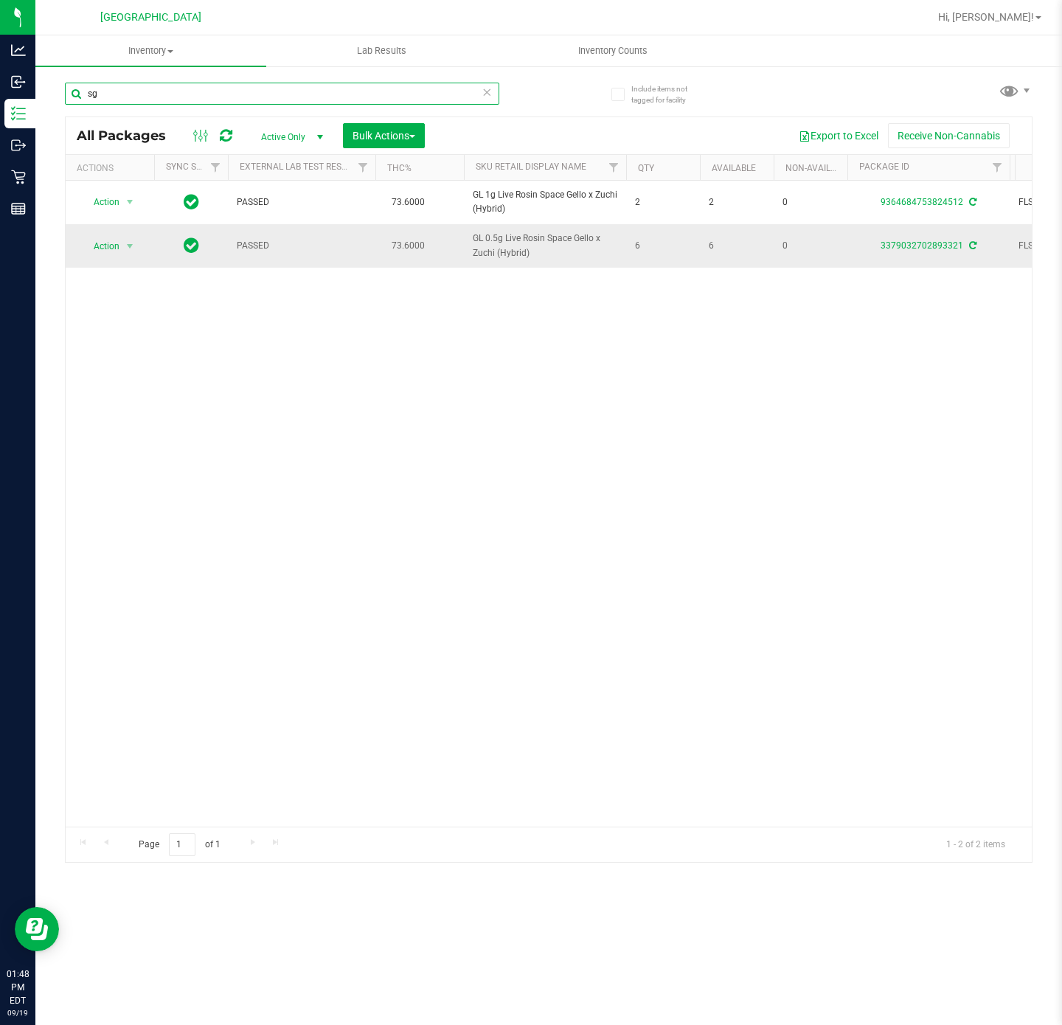
type input "s"
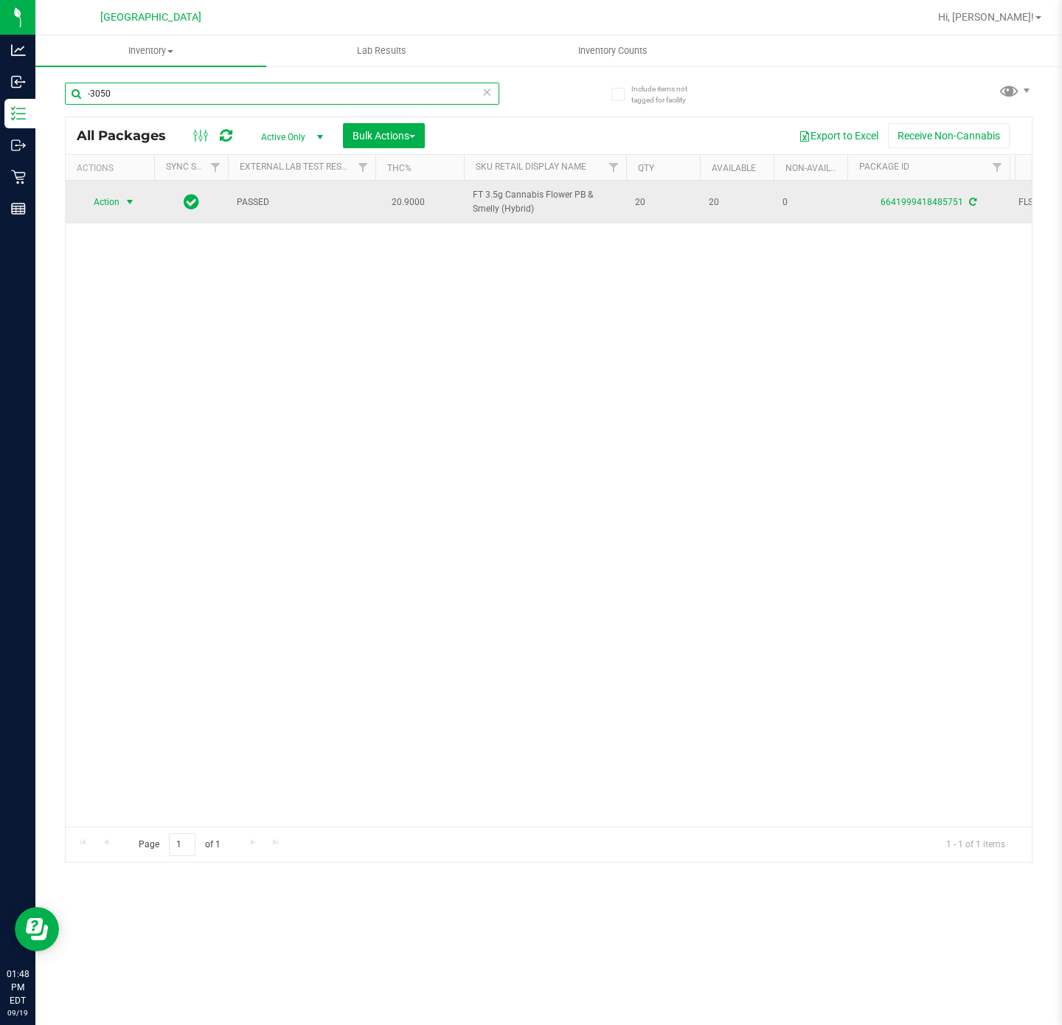
type input "-3050"
click at [128, 223] on td "Action Action Adjust qty Create package Edit attributes Global inventory Locate…" at bounding box center [110, 202] width 88 height 43
click at [114, 195] on span "Action" at bounding box center [100, 202] width 40 height 21
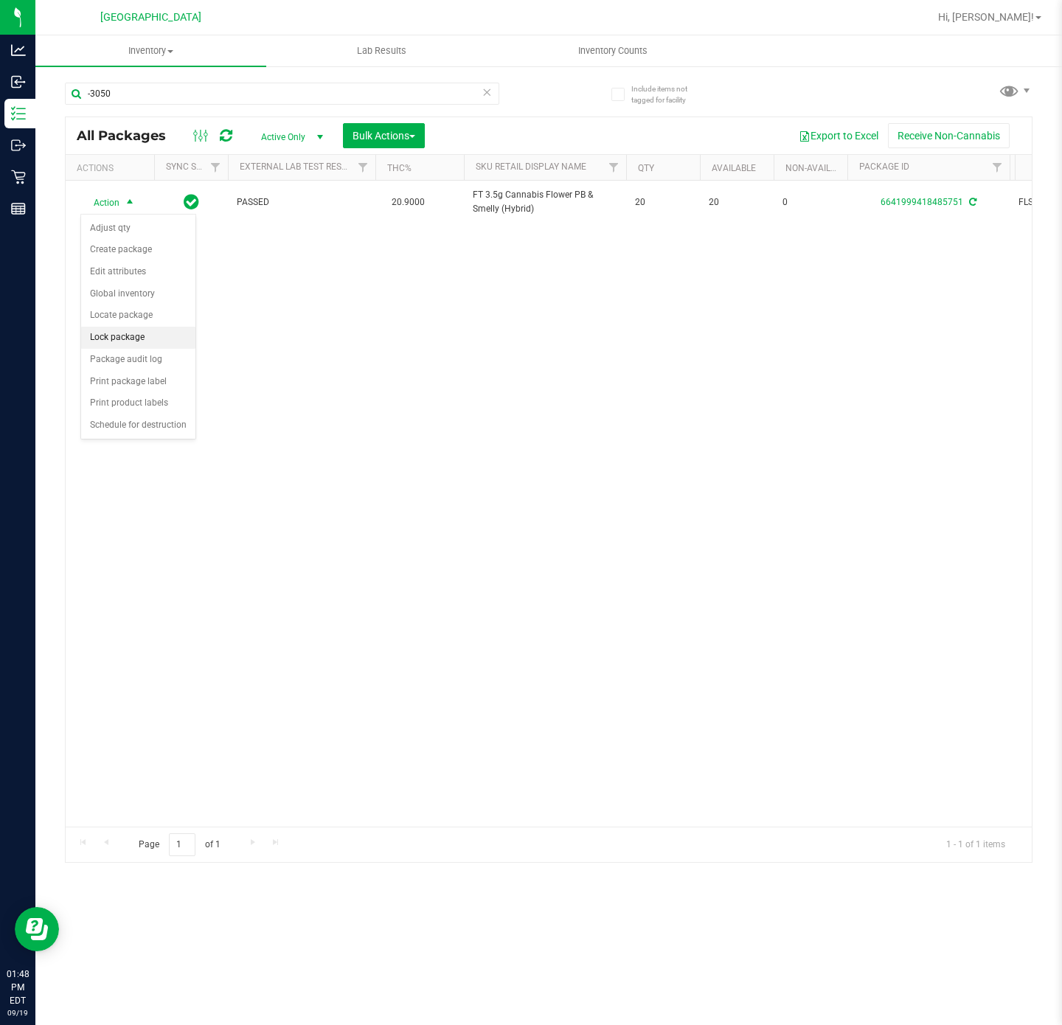
click at [105, 346] on li "Lock package" at bounding box center [138, 338] width 114 height 22
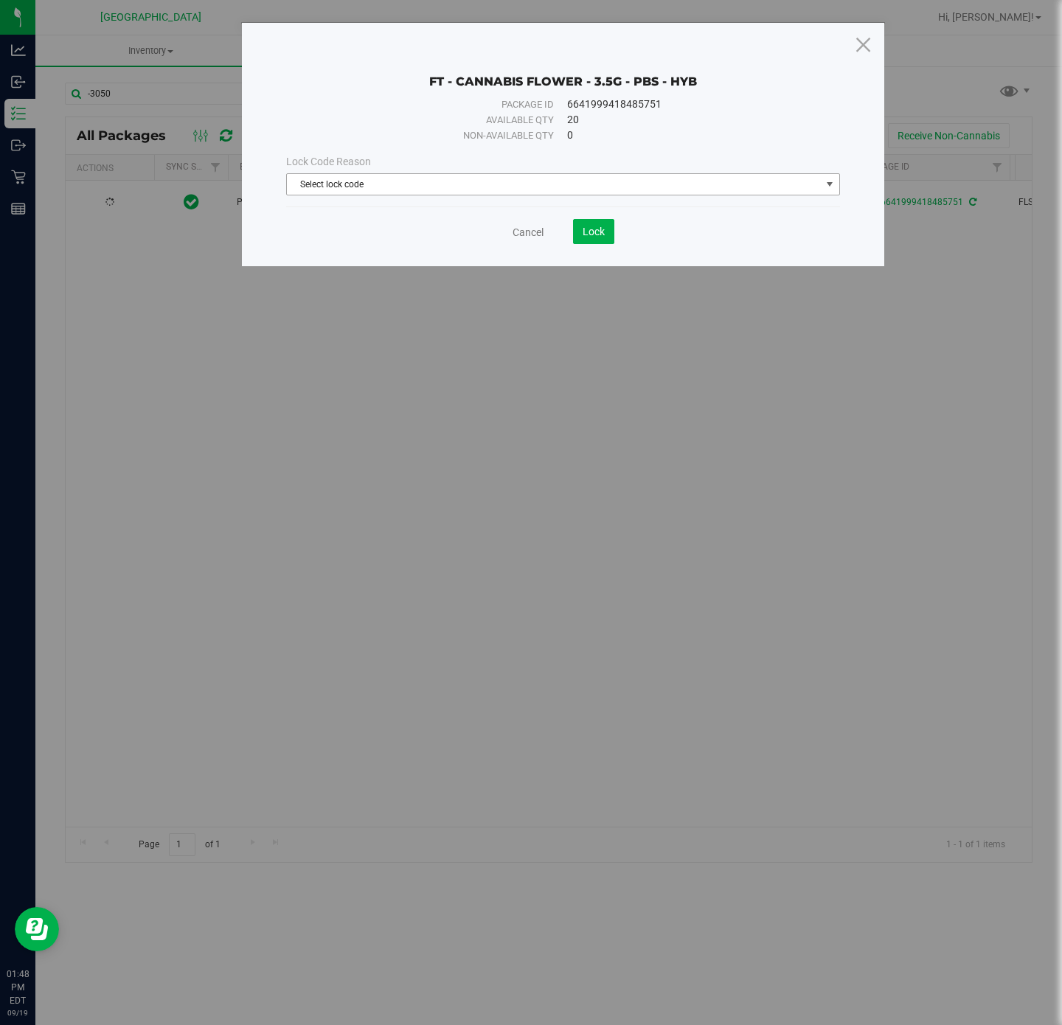
click at [454, 179] on span "Select lock code" at bounding box center [554, 184] width 534 height 21
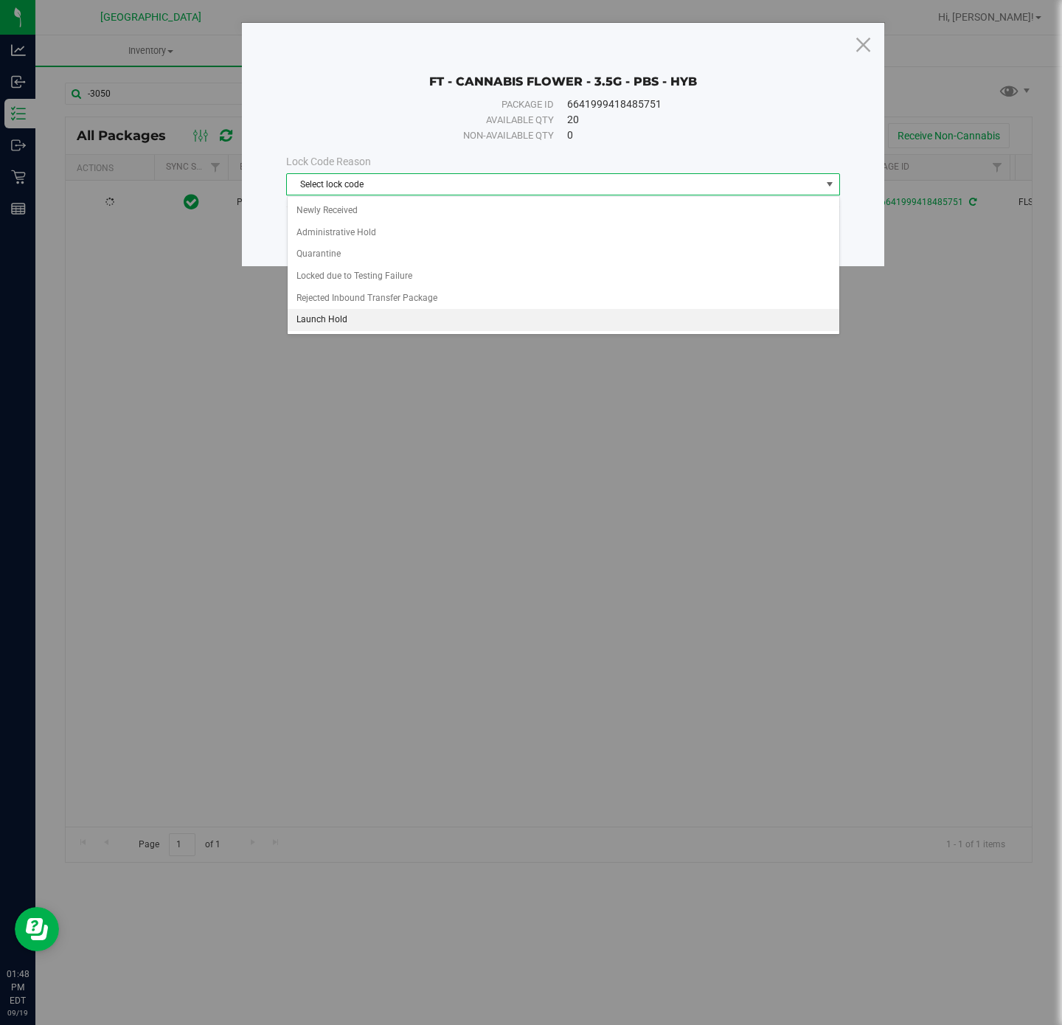
drag, startPoint x: 346, startPoint y: 330, endPoint x: 542, endPoint y: 315, distance: 196.7
click at [345, 331] on li "Launch Hold" at bounding box center [563, 320] width 551 height 22
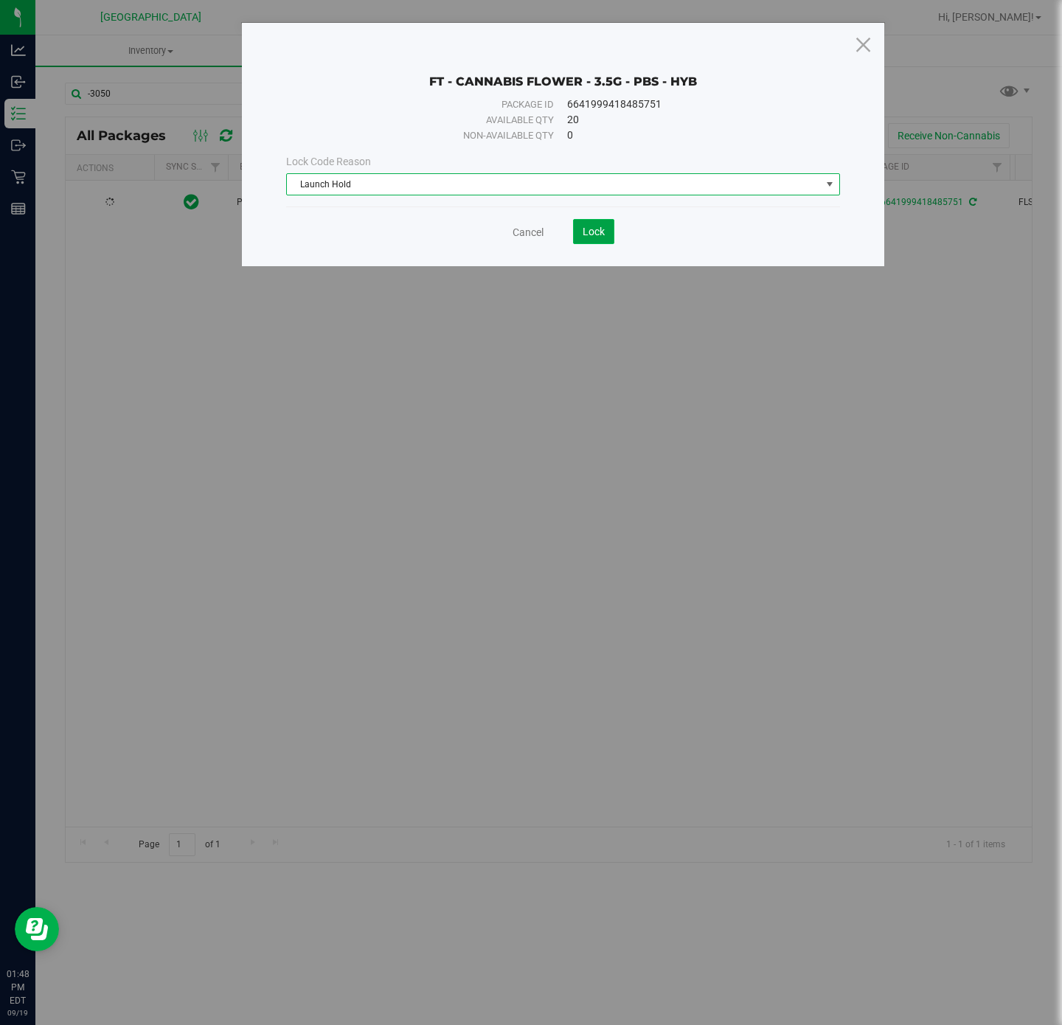
click at [600, 231] on span "Lock" at bounding box center [593, 232] width 22 height 12
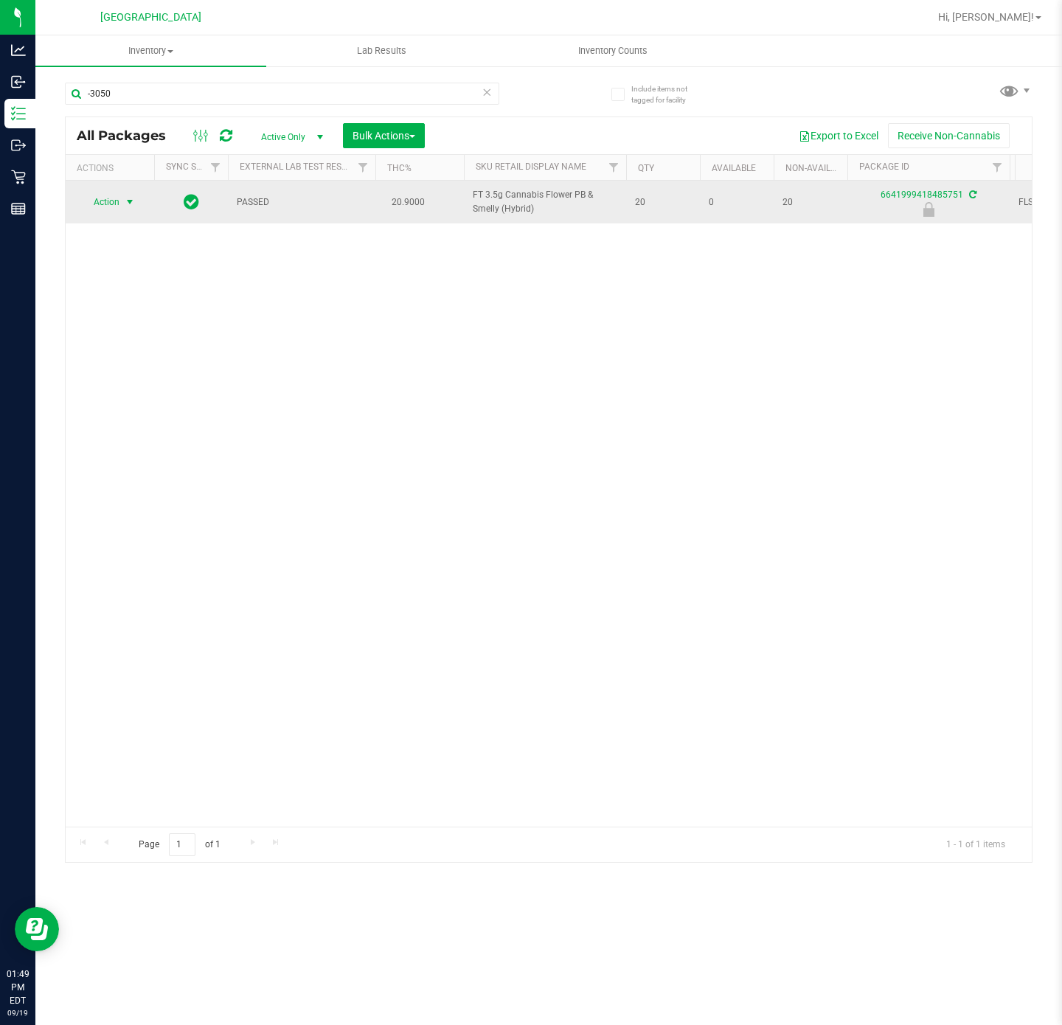
click at [137, 210] on span "select" at bounding box center [130, 202] width 18 height 21
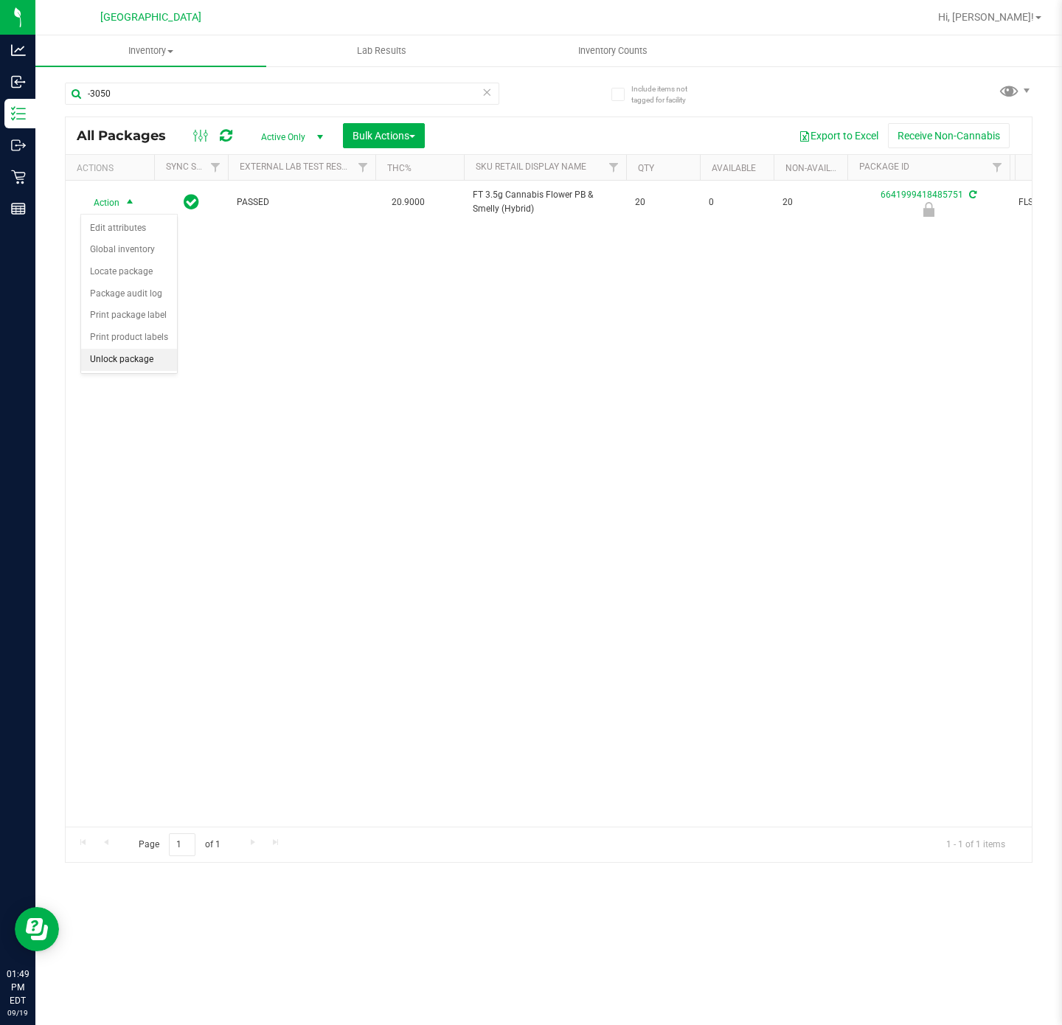
click at [146, 363] on li "Unlock package" at bounding box center [129, 360] width 96 height 22
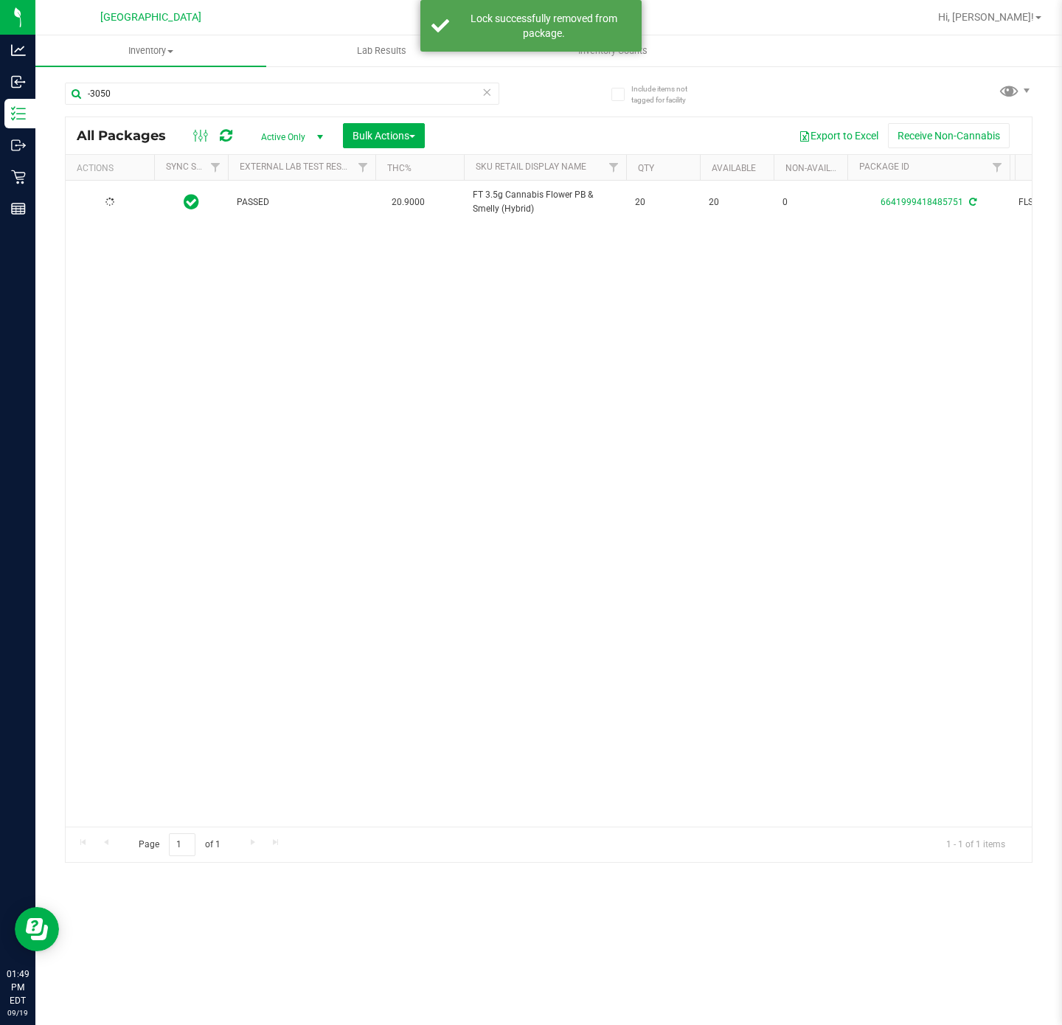
click at [191, 403] on div "PASSED 20.9000 FT 3.5g Cannabis Flower PB & Smelly (Hybrid) 20 20 0 66419994184…" at bounding box center [549, 504] width 966 height 646
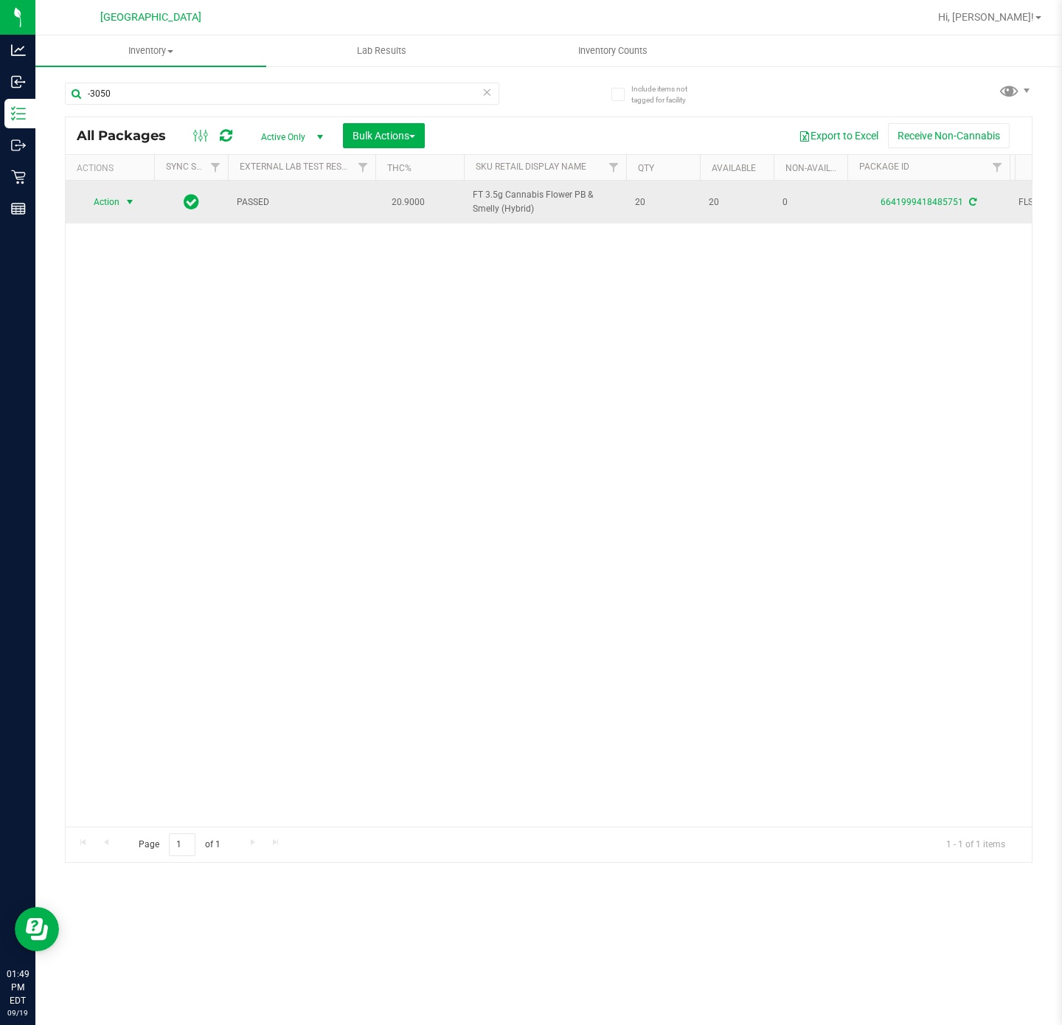
click at [111, 204] on span "Action" at bounding box center [100, 202] width 40 height 21
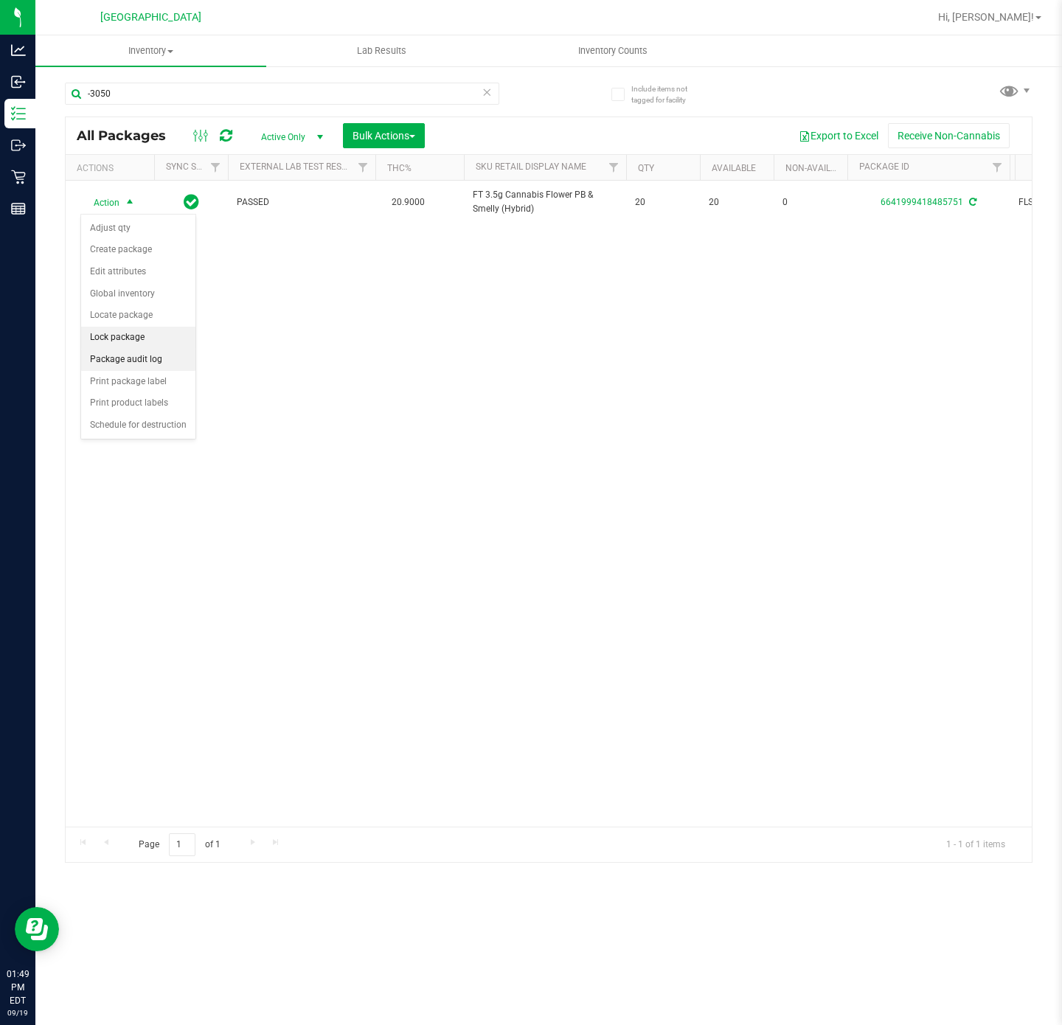
click at [126, 341] on li "Lock package" at bounding box center [138, 338] width 114 height 22
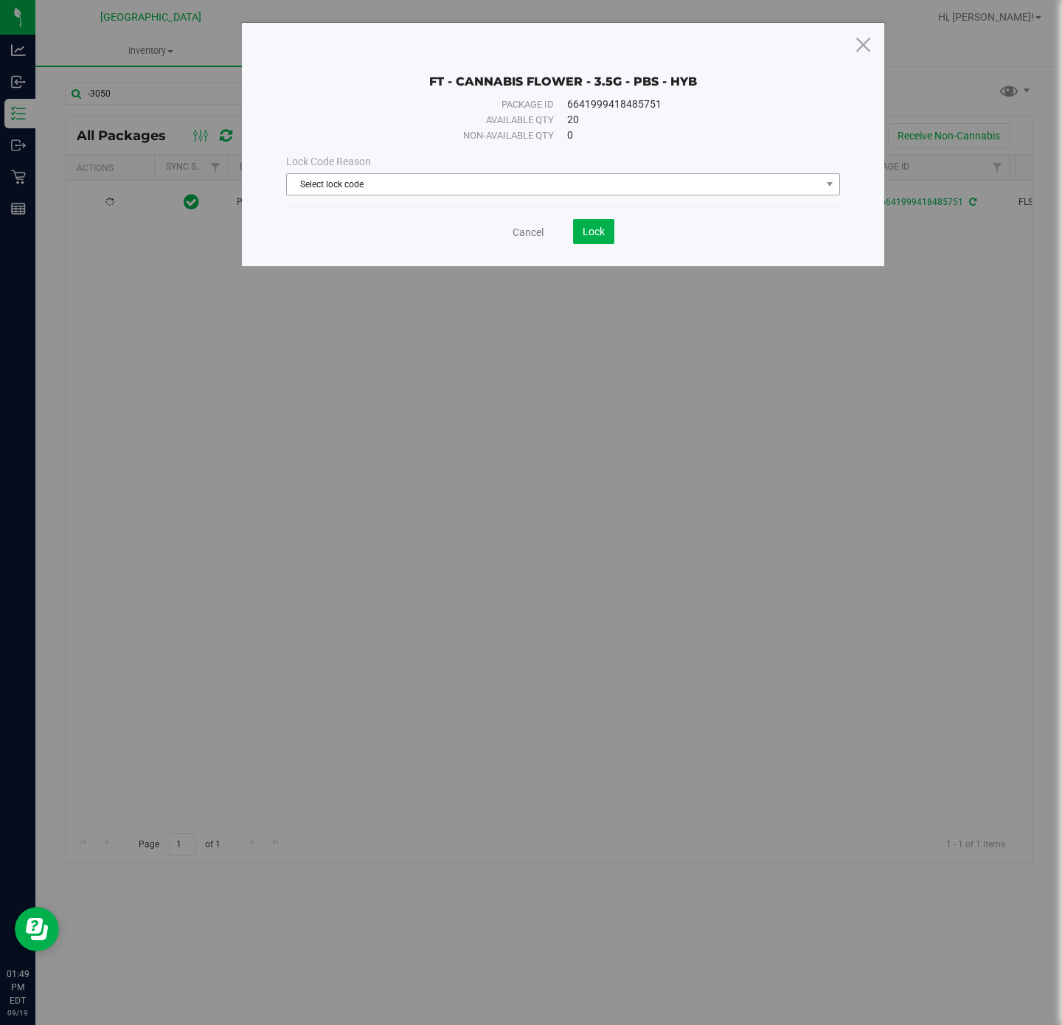
click at [484, 179] on span "Select lock code" at bounding box center [554, 184] width 534 height 21
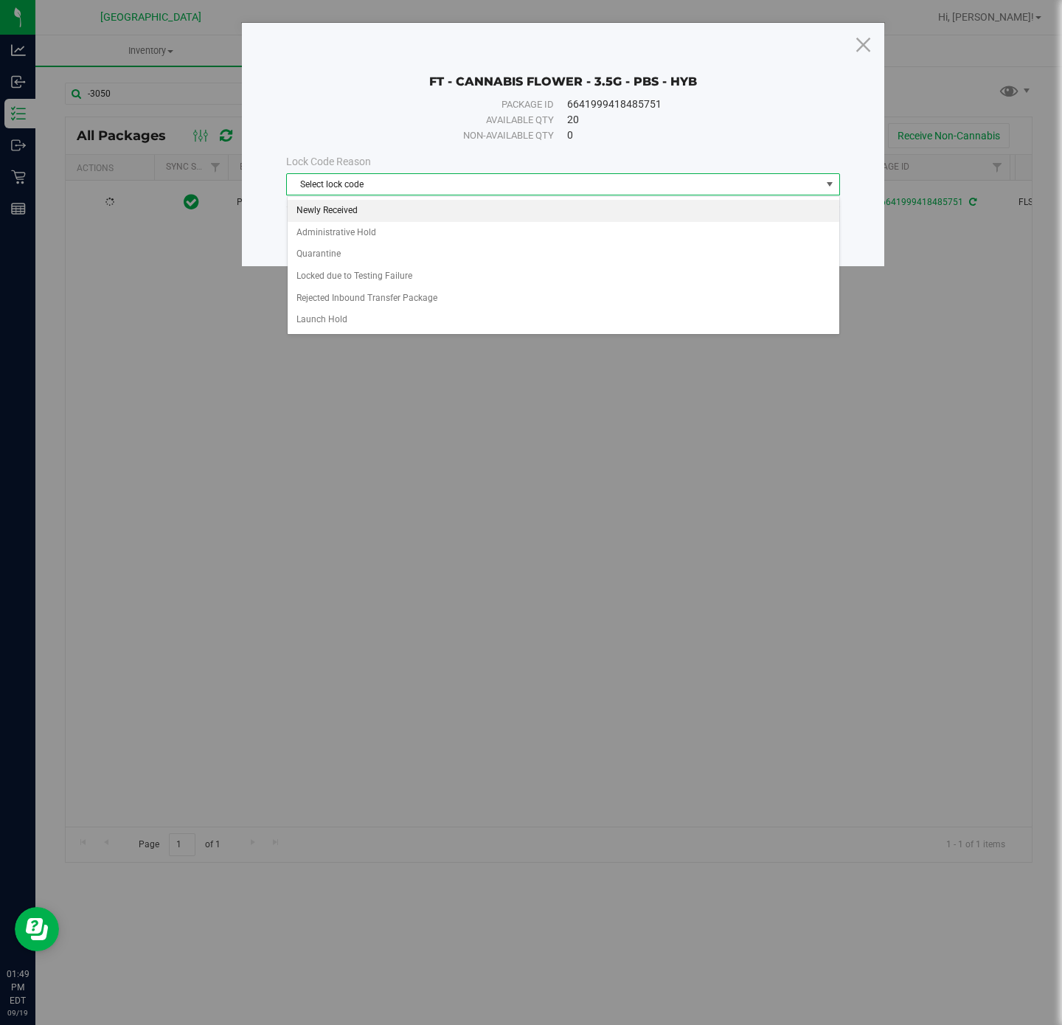
click at [370, 201] on li "Newly Received" at bounding box center [563, 211] width 551 height 22
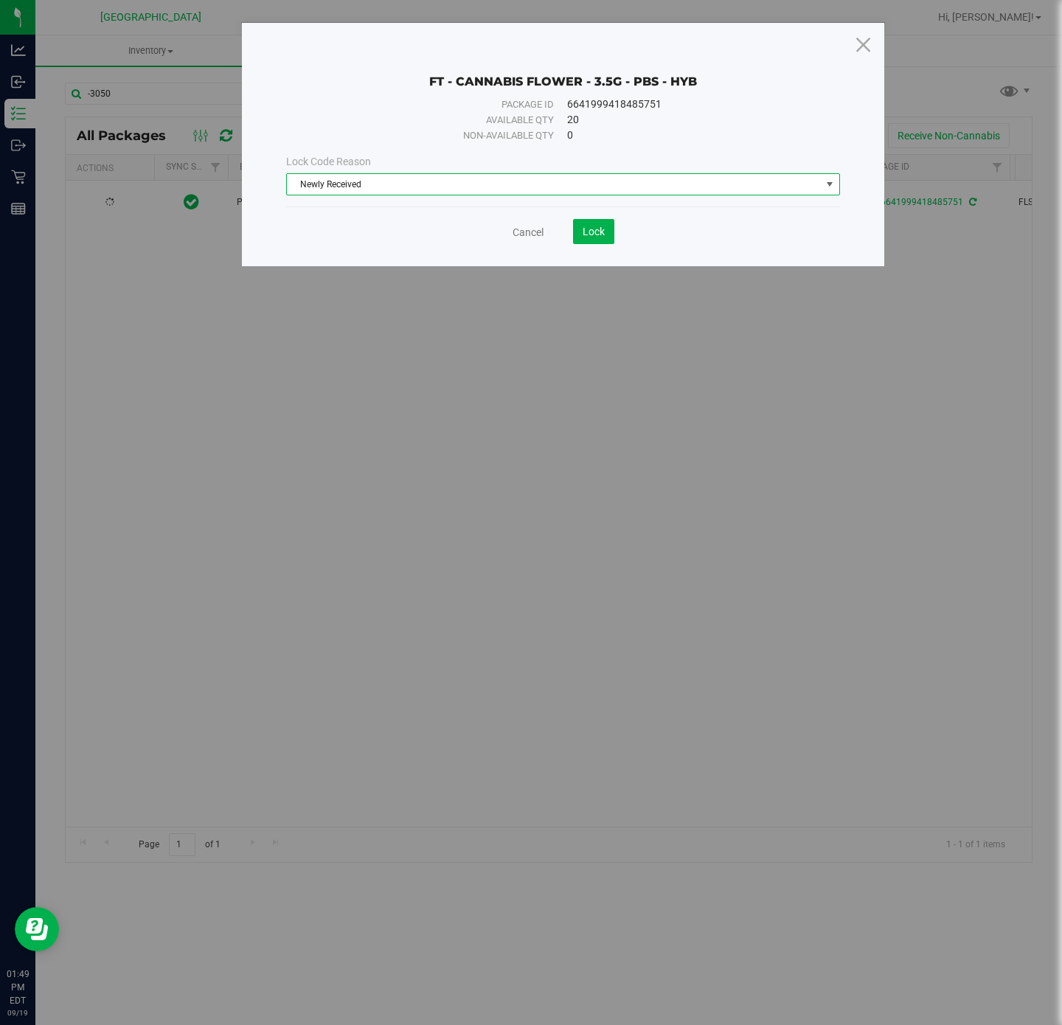
click at [579, 250] on div "FT - CANNABIS FLOWER - 3.5G - PBS - HYB Package ID 6641999418485751 Available q…" at bounding box center [563, 144] width 642 height 243
click at [589, 244] on button "Lock" at bounding box center [593, 231] width 41 height 25
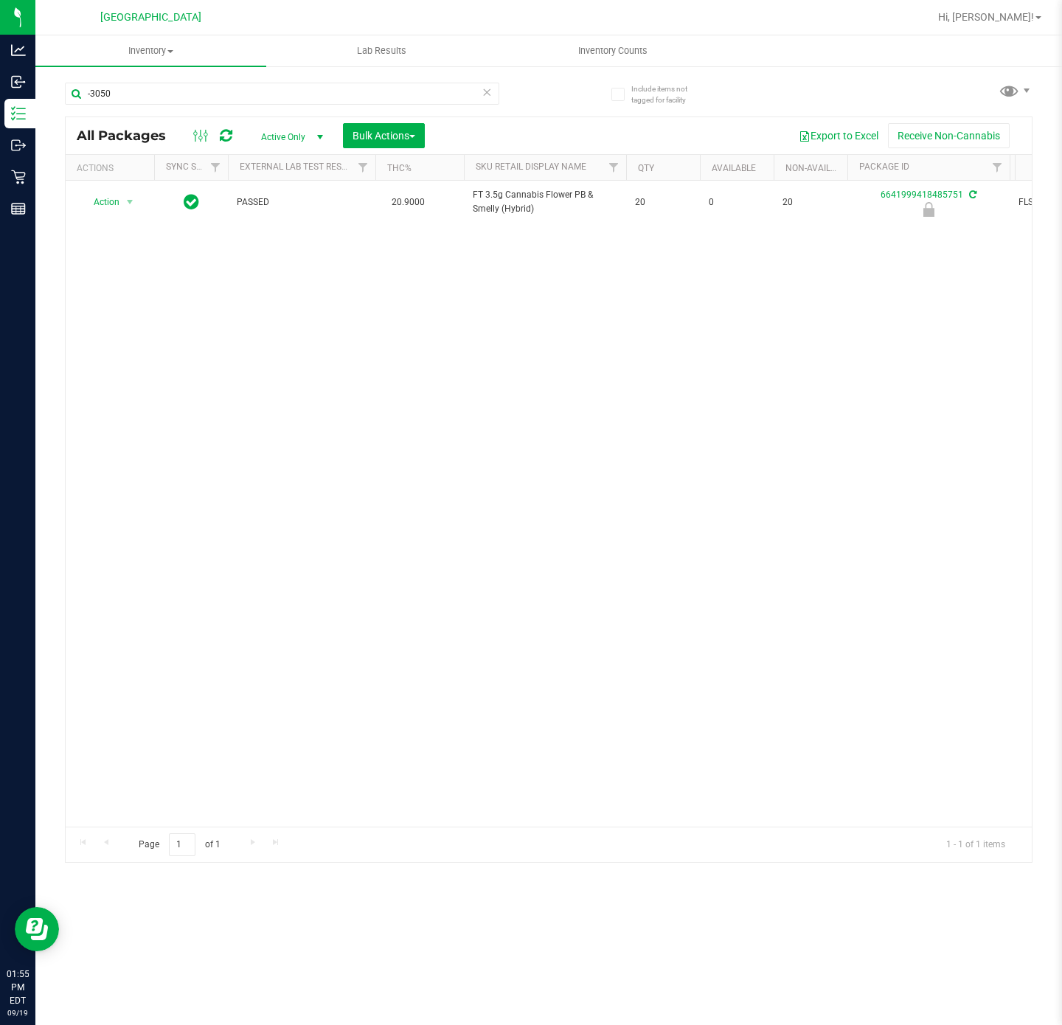
click at [487, 93] on icon at bounding box center [486, 92] width 10 height 18
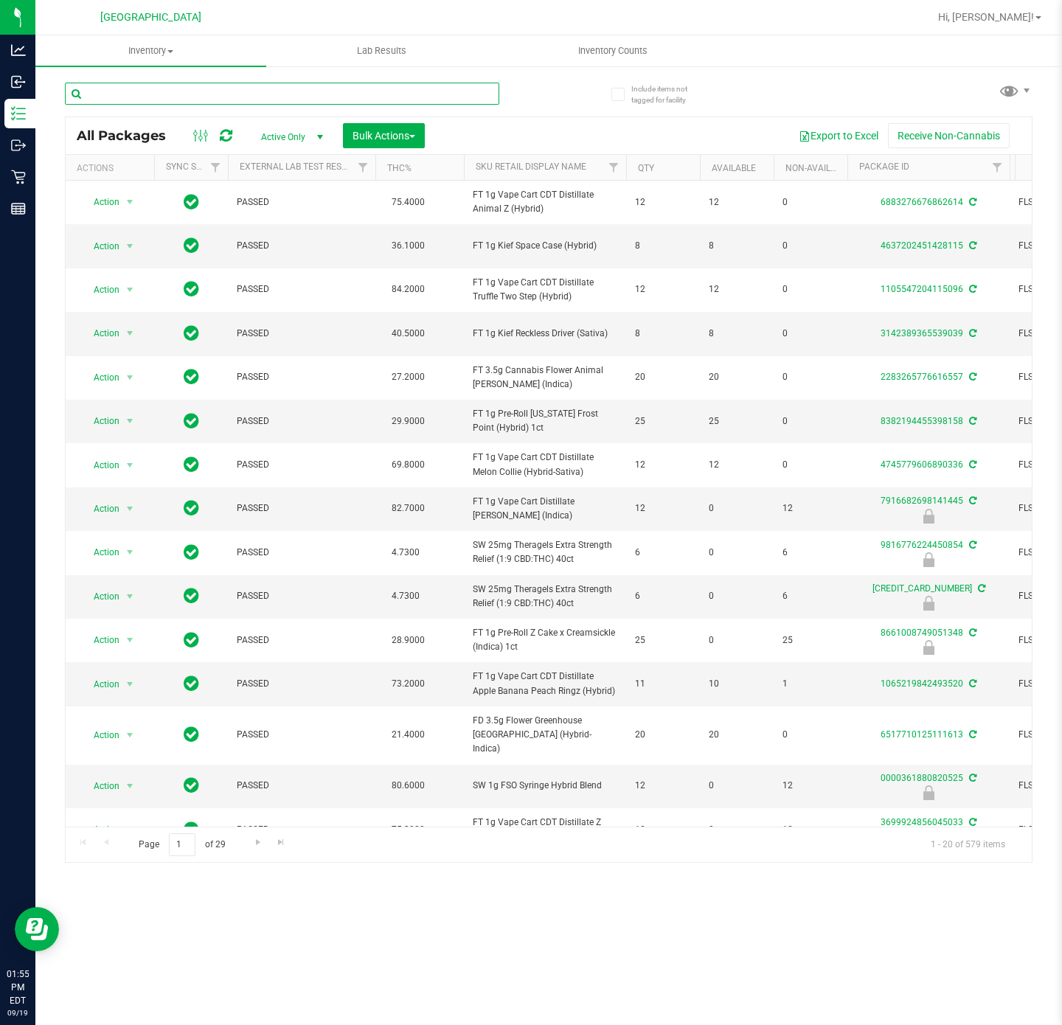
click at [114, 97] on input "text" at bounding box center [282, 94] width 434 height 22
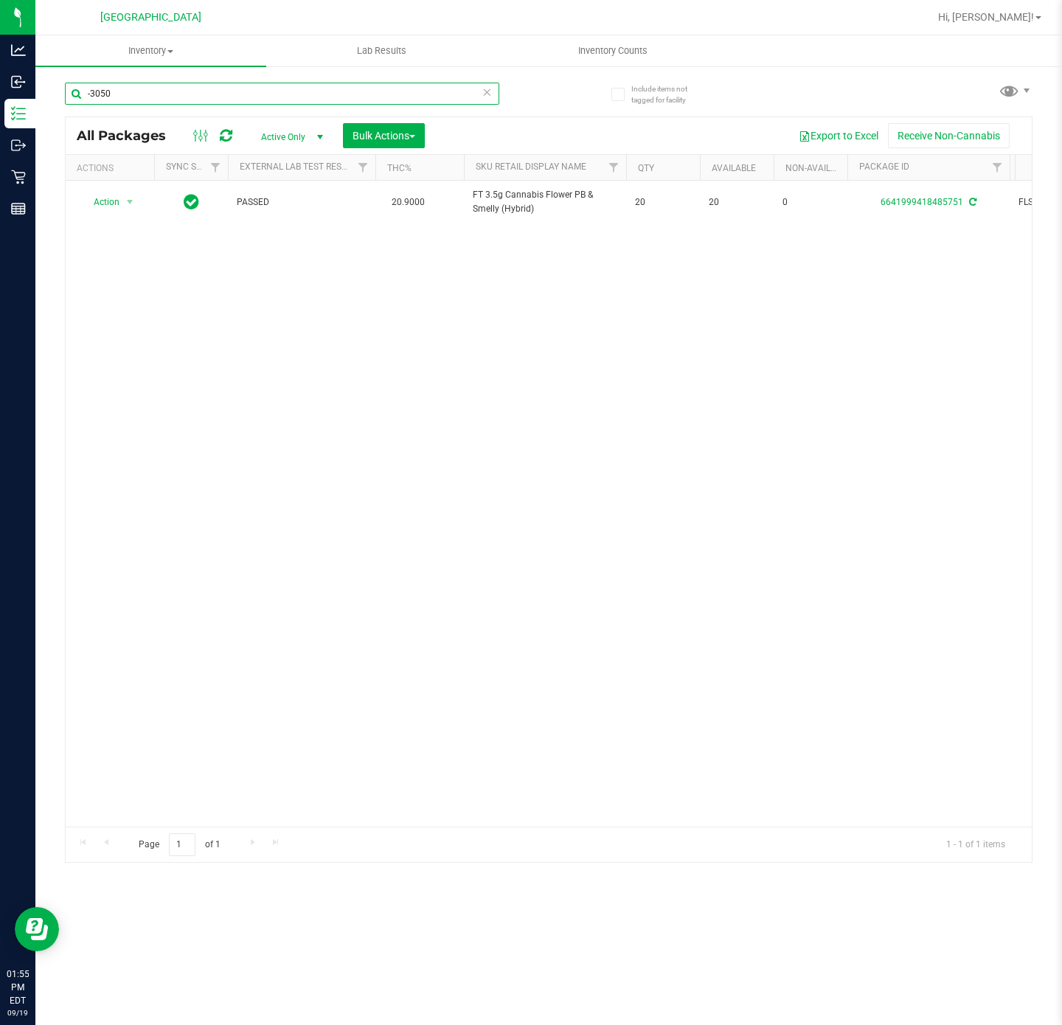
type input "-3050"
click at [255, 514] on div "Action Action Adjust qty Create package Edit attributes Global inventory Locate…" at bounding box center [549, 504] width 966 height 646
click at [439, 496] on div "Action Action Adjust qty Create package Edit attributes Global inventory Locate…" at bounding box center [549, 504] width 966 height 646
click at [268, 96] on input "-3050" at bounding box center [282, 94] width 434 height 22
click at [266, 95] on input "-3050" at bounding box center [282, 94] width 434 height 22
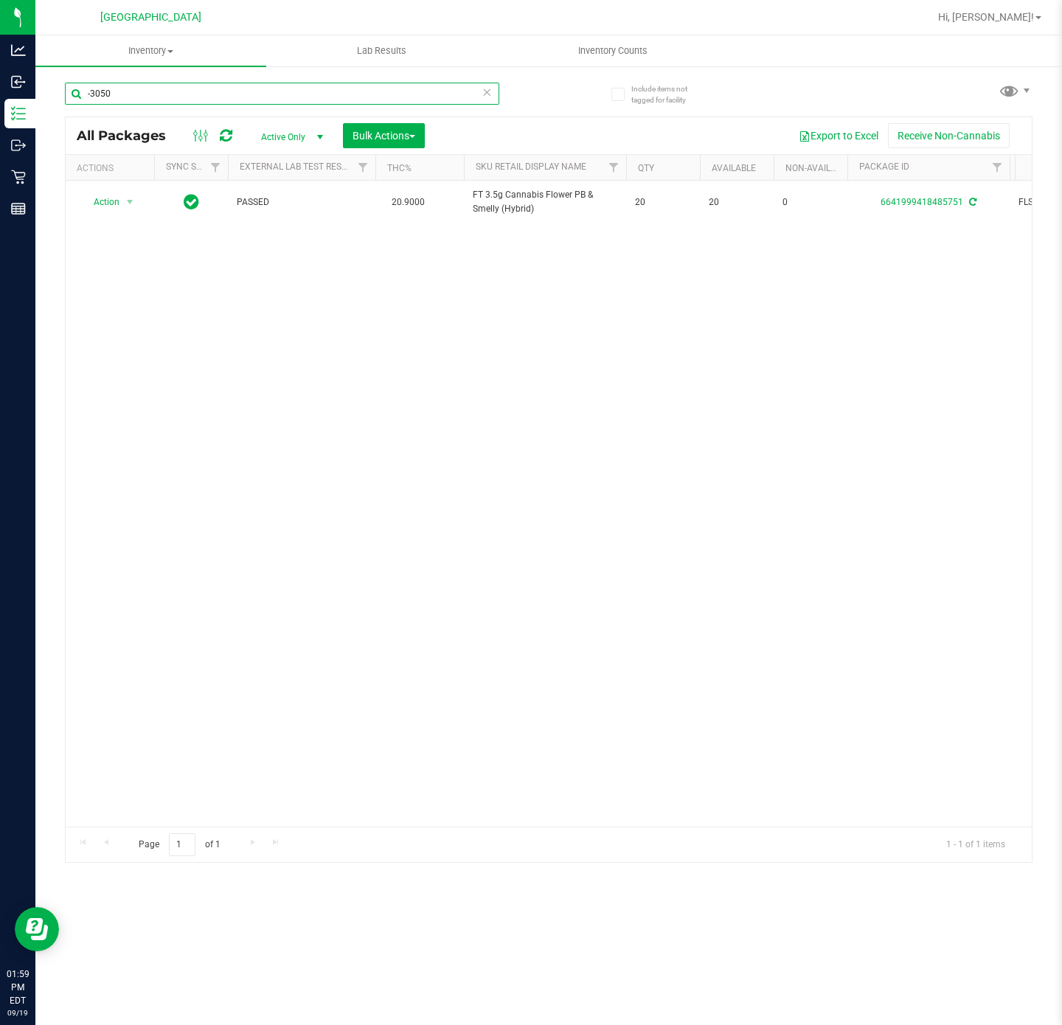
click at [266, 95] on input "-3050" at bounding box center [282, 94] width 434 height 22
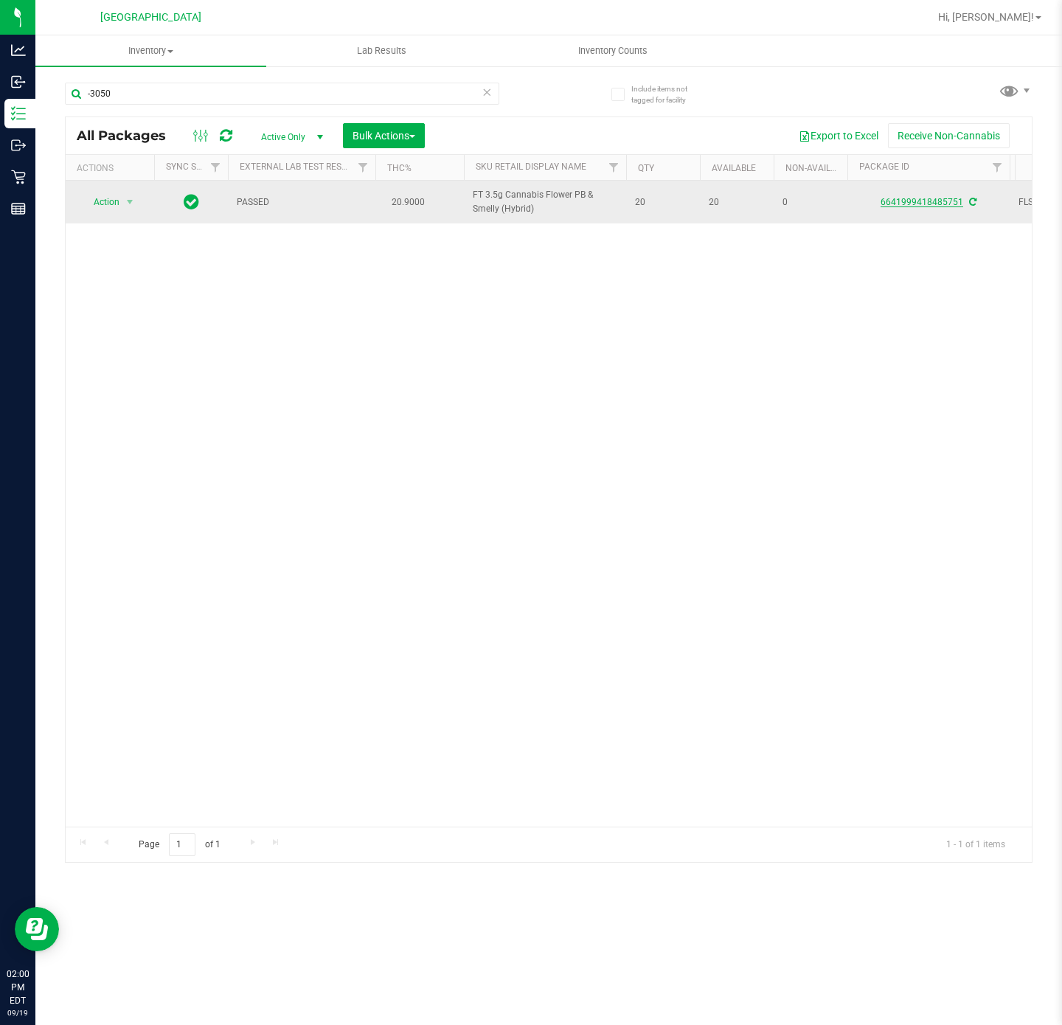
click at [930, 206] on link "6641999418485751" at bounding box center [921, 202] width 83 height 10
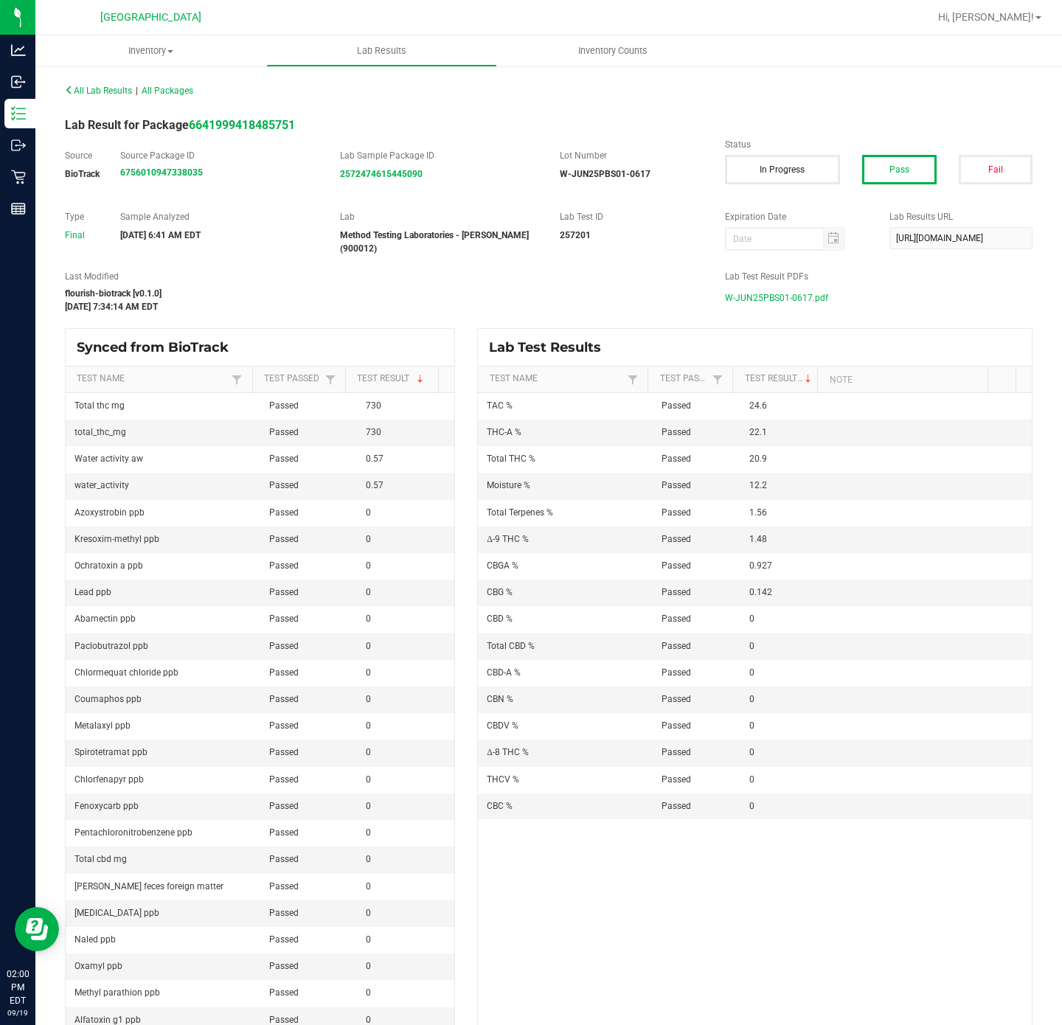
click at [796, 294] on span "W-JUN25PBS01-0617.pdf" at bounding box center [776, 298] width 103 height 22
